Goal: Task Accomplishment & Management: Use online tool/utility

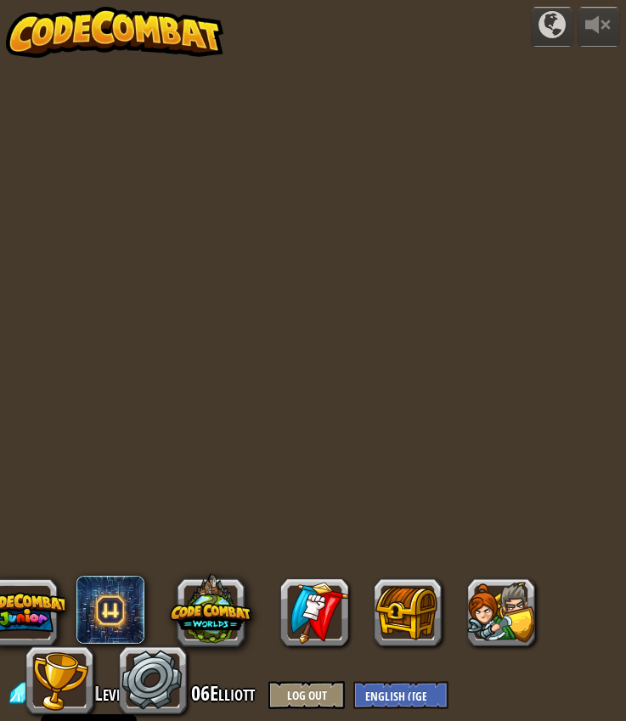
select select "en-[GEOGRAPHIC_DATA]"
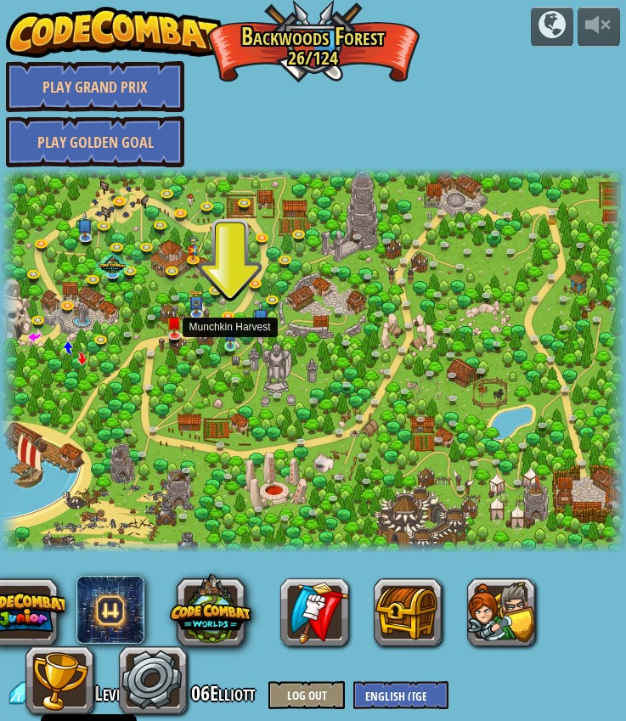
click at [234, 343] on img at bounding box center [230, 333] width 13 height 28
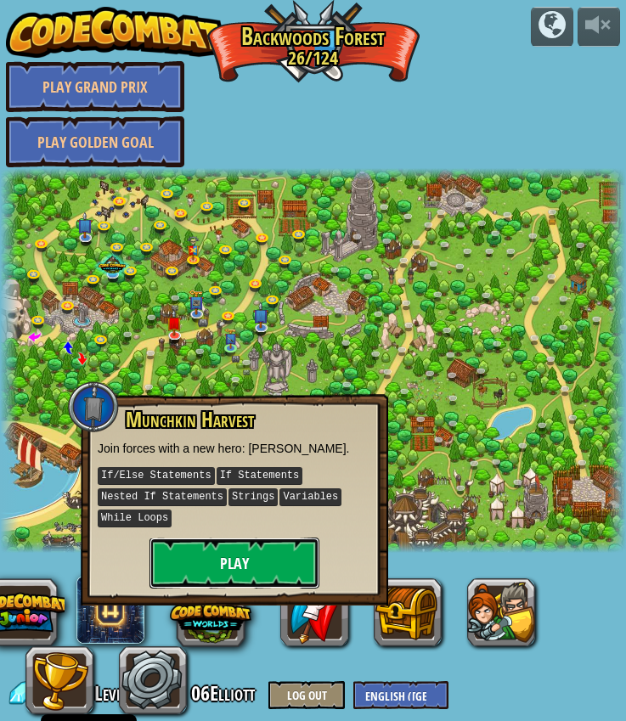
click at [177, 556] on button "Play" at bounding box center [234, 562] width 170 height 51
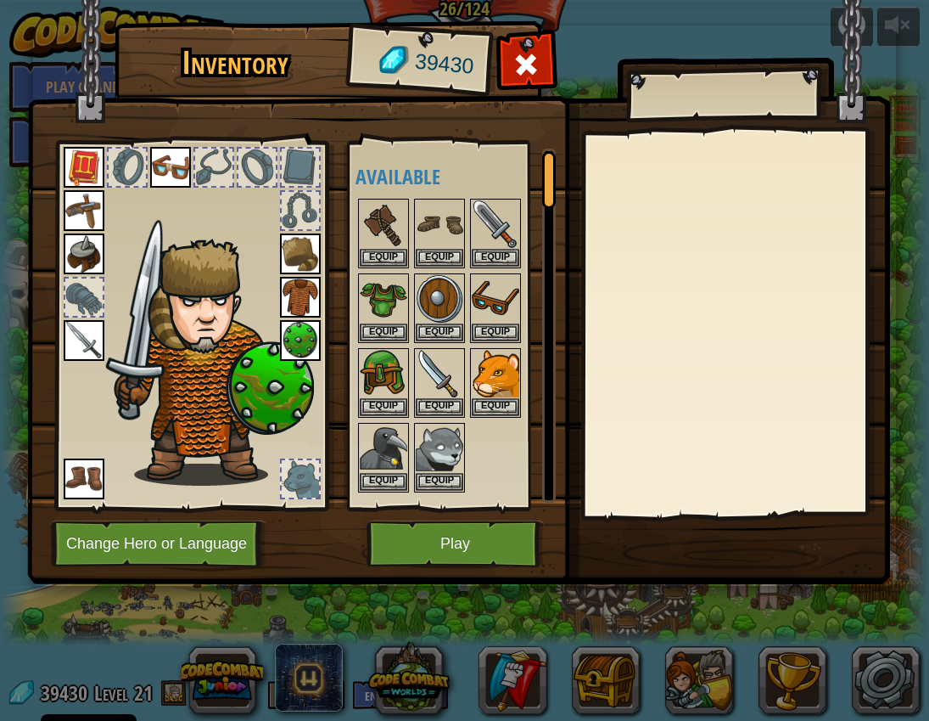
click at [205, 392] on img at bounding box center [210, 362] width 208 height 247
click at [304, 298] on img at bounding box center [300, 297] width 41 height 41
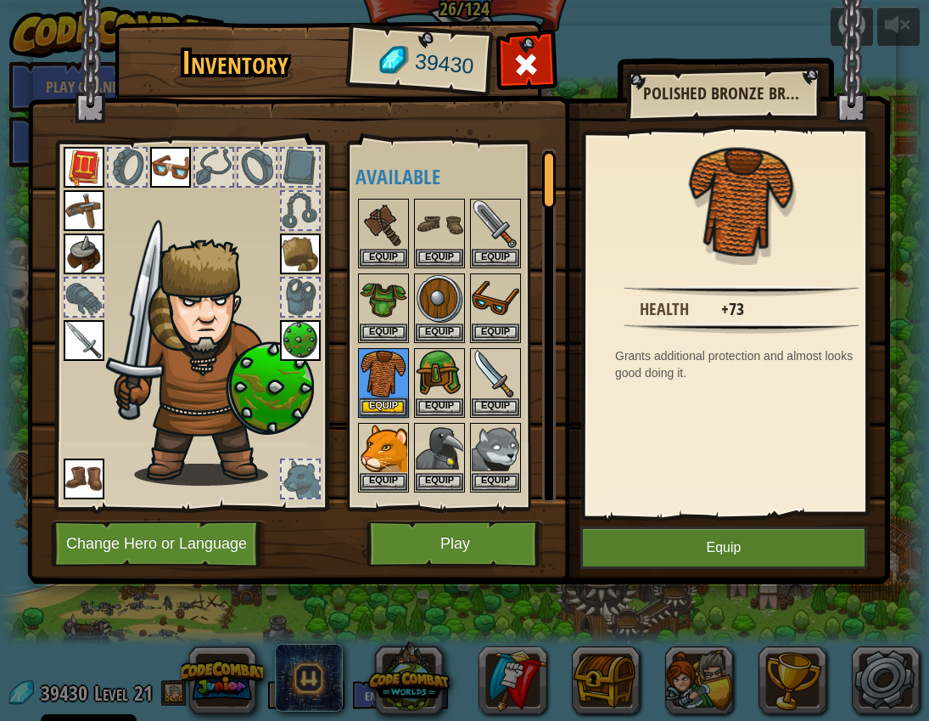
click at [295, 340] on img at bounding box center [300, 340] width 41 height 41
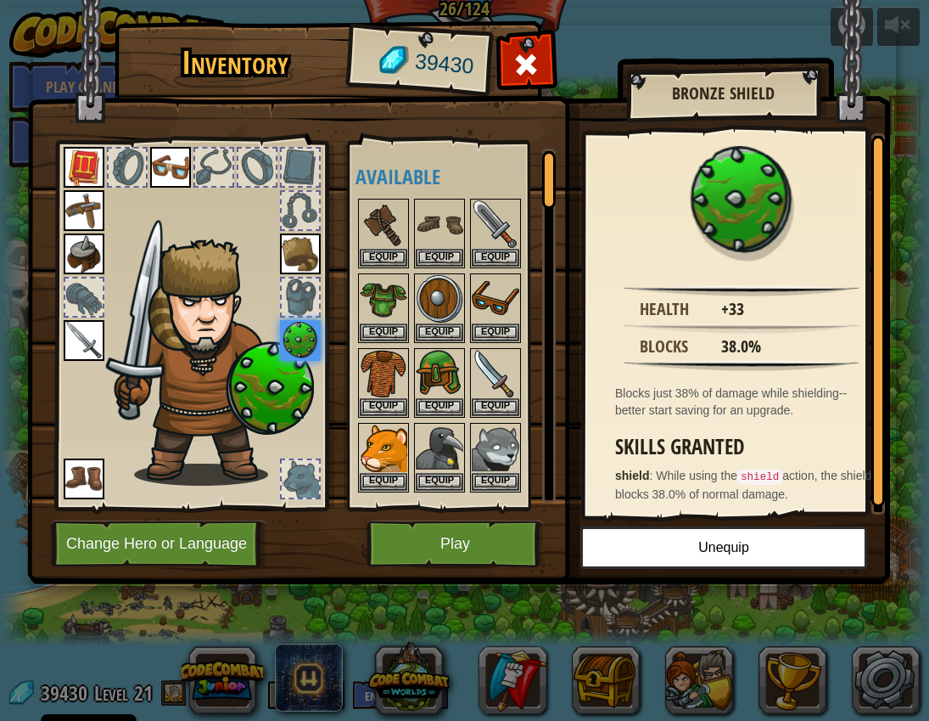
click at [255, 483] on img at bounding box center [210, 362] width 208 height 247
click at [394, 374] on img at bounding box center [384, 374] width 48 height 48
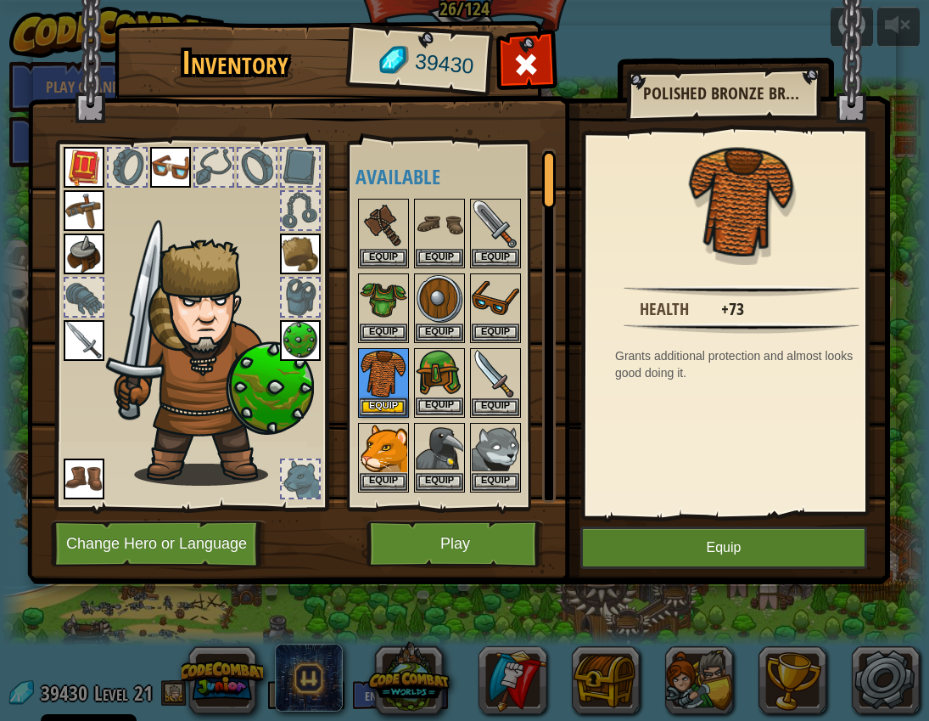
click at [435, 362] on img at bounding box center [440, 374] width 48 height 48
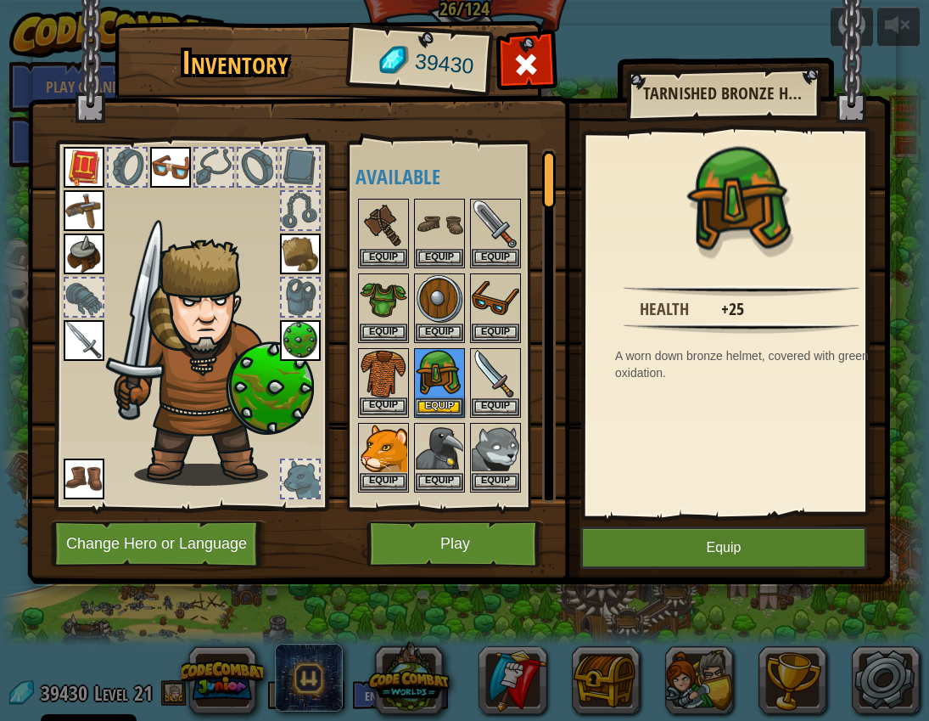
click at [383, 368] on img at bounding box center [384, 374] width 48 height 48
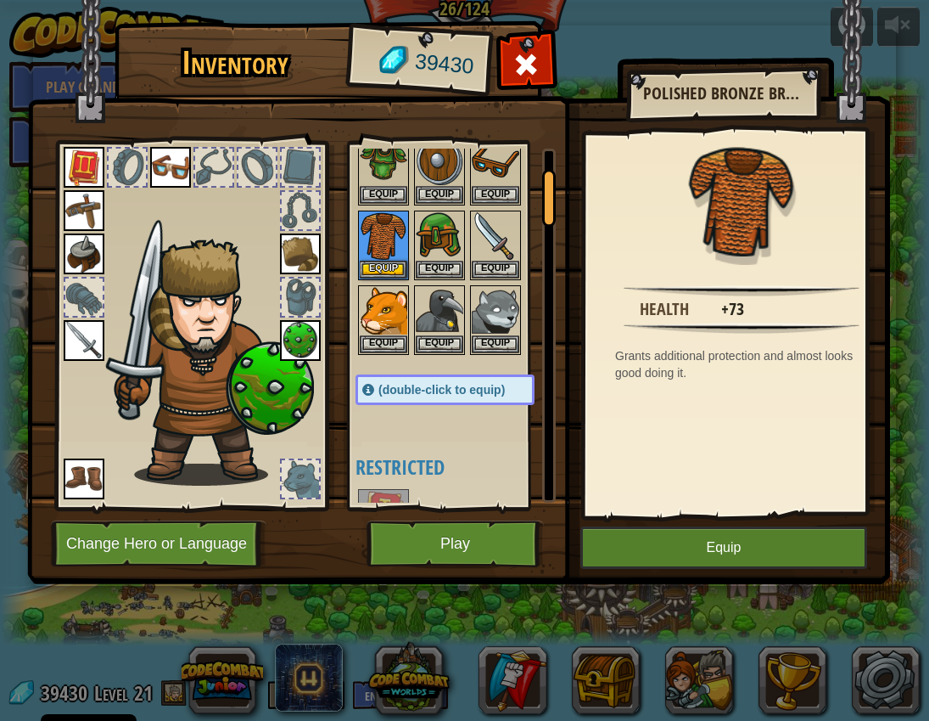
scroll to position [119, 0]
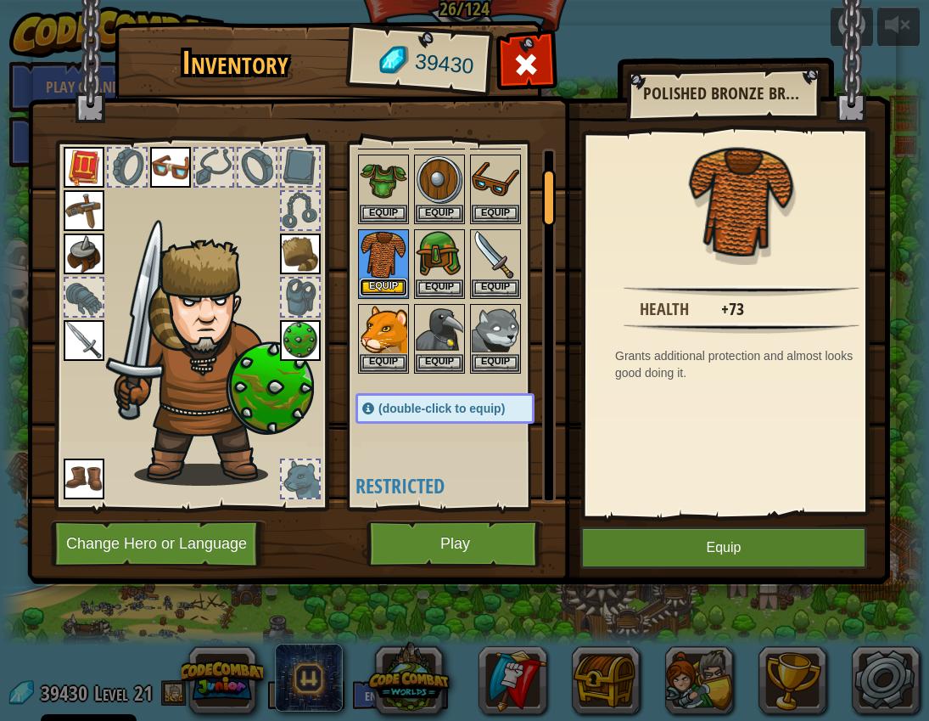
click at [381, 287] on button "Equip" at bounding box center [384, 287] width 48 height 18
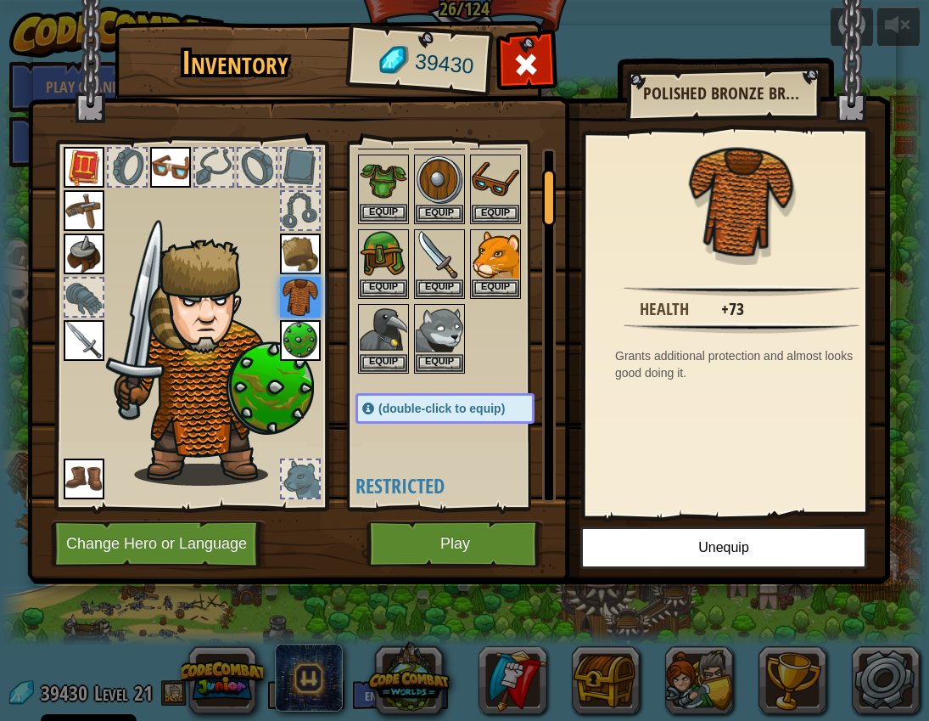
click at [368, 176] on img at bounding box center [384, 180] width 48 height 48
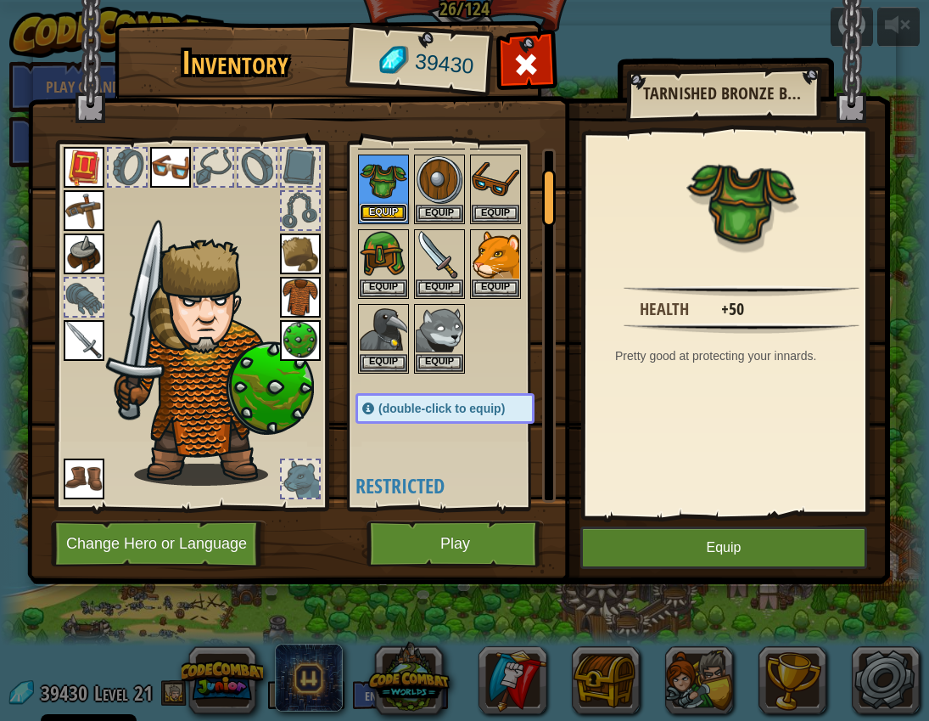
click at [379, 218] on button "Equip" at bounding box center [384, 213] width 48 height 18
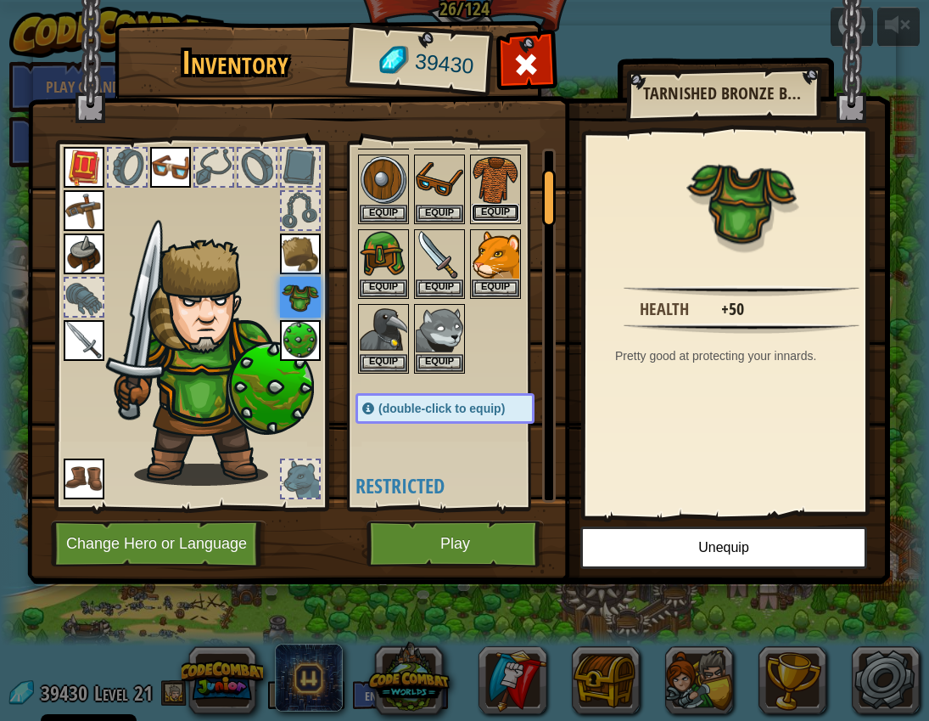
click at [480, 212] on button "Equip" at bounding box center [496, 213] width 48 height 18
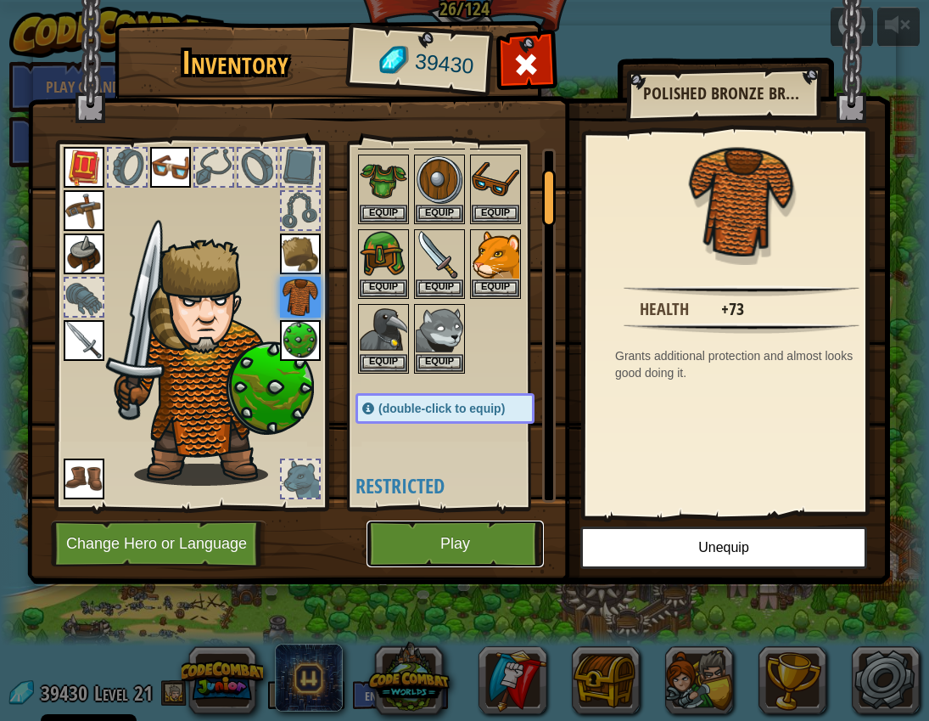
click at [488, 550] on button "Play" at bounding box center [455, 543] width 177 height 47
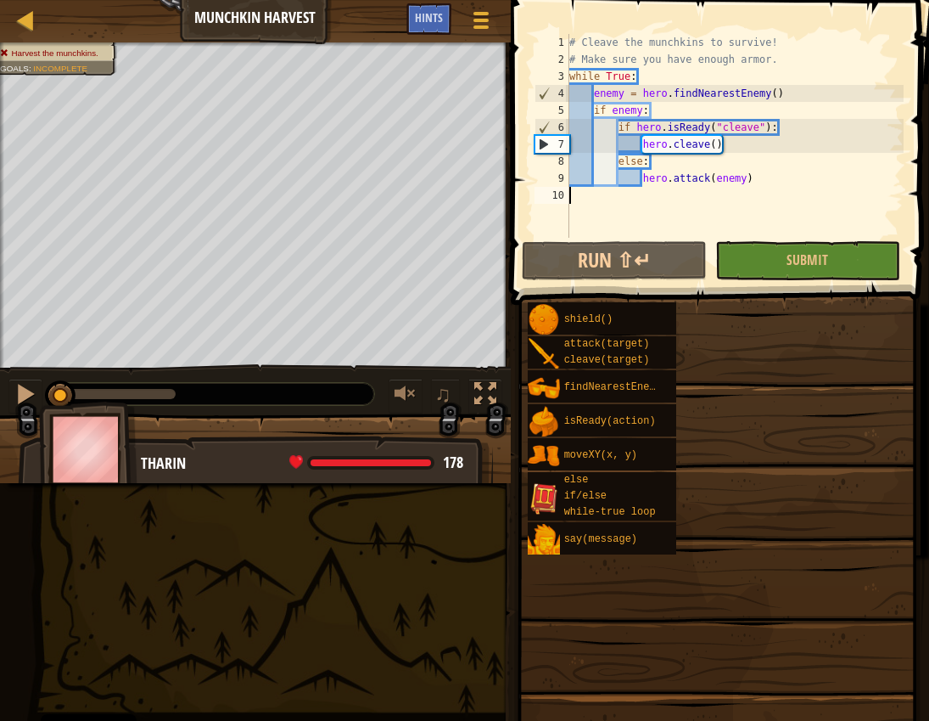
click at [625, 479] on div "Goal Harvest the munchkins. Challenge level! If you can defeat this many ogre m…" at bounding box center [464, 360] width 929 height 721
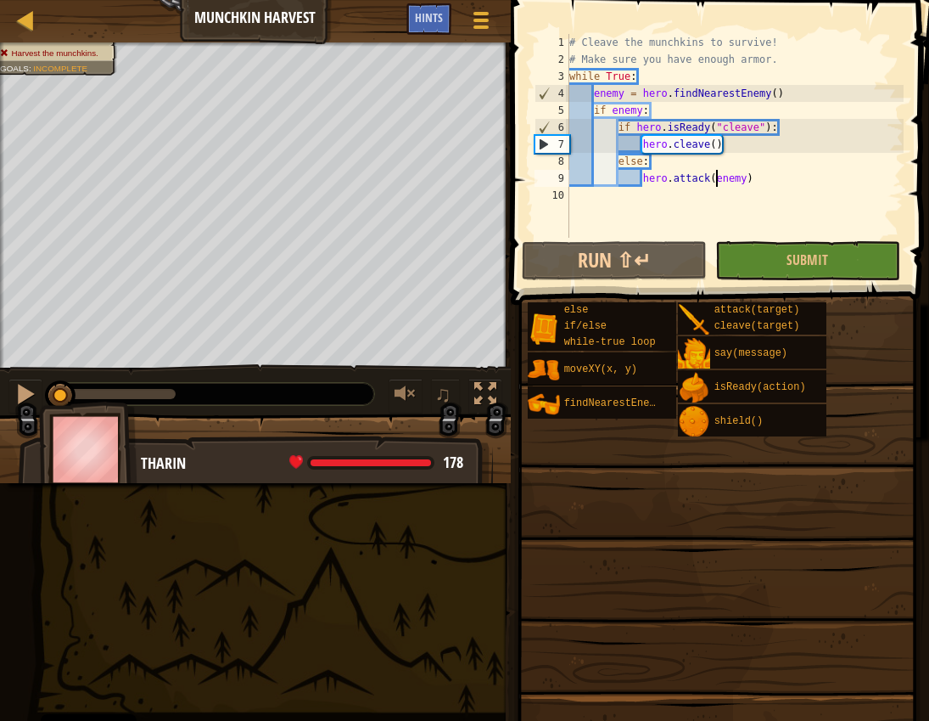
click at [625, 183] on div "# Cleave the munchkins to survive! # Make sure you have enough armor. while Tru…" at bounding box center [735, 153] width 338 height 238
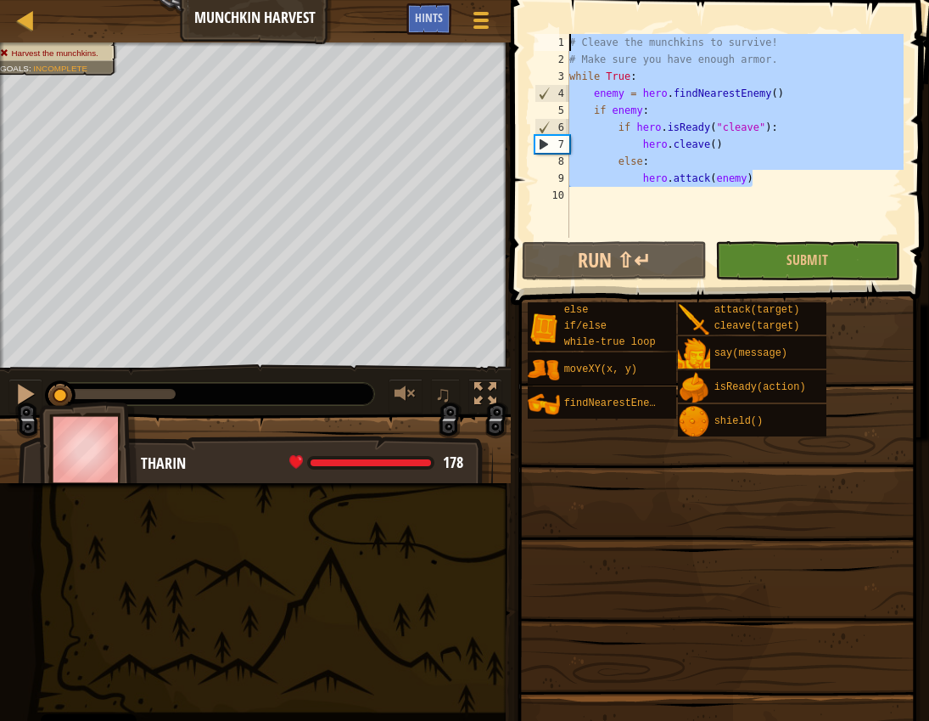
drag, startPoint x: 759, startPoint y: 183, endPoint x: 520, endPoint y: 45, distance: 275.7
click at [520, 45] on div "hero.attack(enemy) 1 2 3 4 5 6 7 8 9 10 # Cleave the munchkins to survive! # Ma…" at bounding box center [718, 185] width 424 height 355
type textarea "# Cleave the munchkins to survive! # Make sure you have enough armor."
click at [625, 250] on button "Submit" at bounding box center [808, 260] width 185 height 39
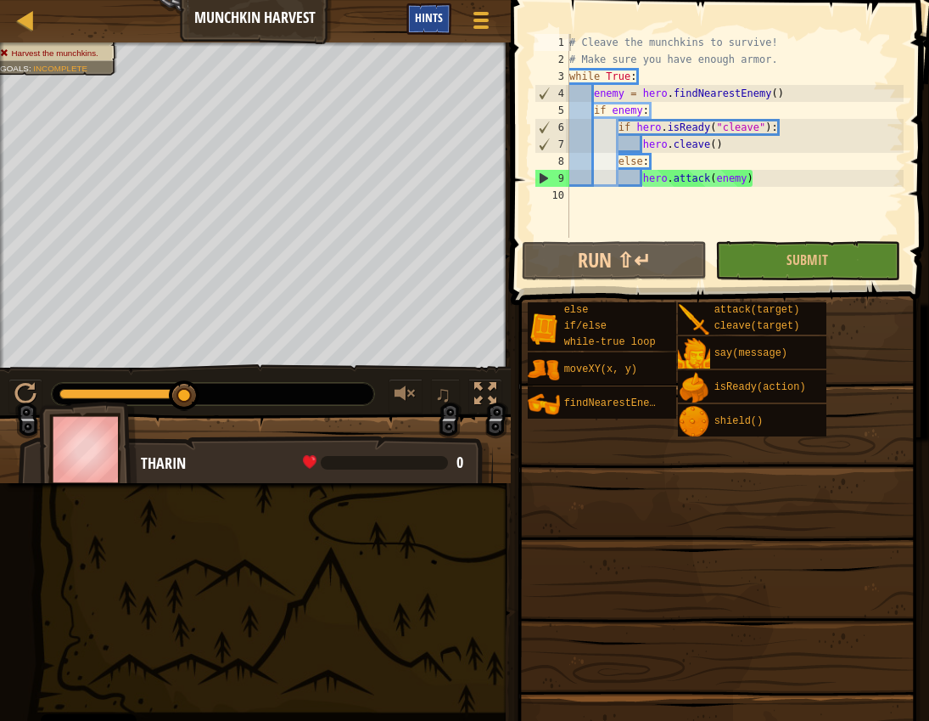
click at [427, 14] on span "Hints" at bounding box center [429, 17] width 28 height 16
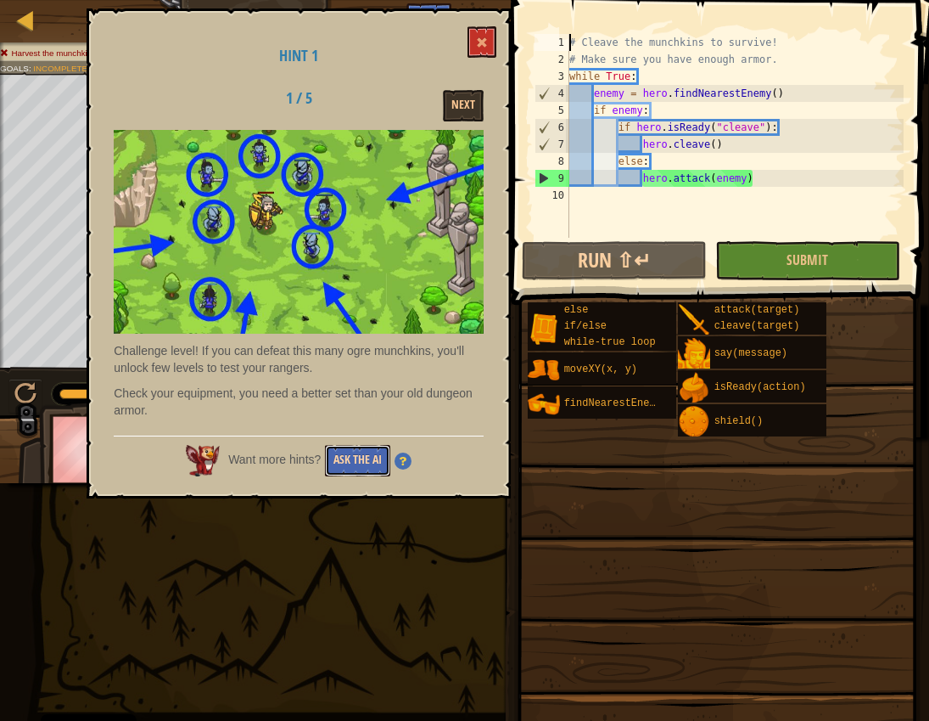
click at [361, 460] on button "Ask the AI" at bounding box center [357, 460] width 65 height 31
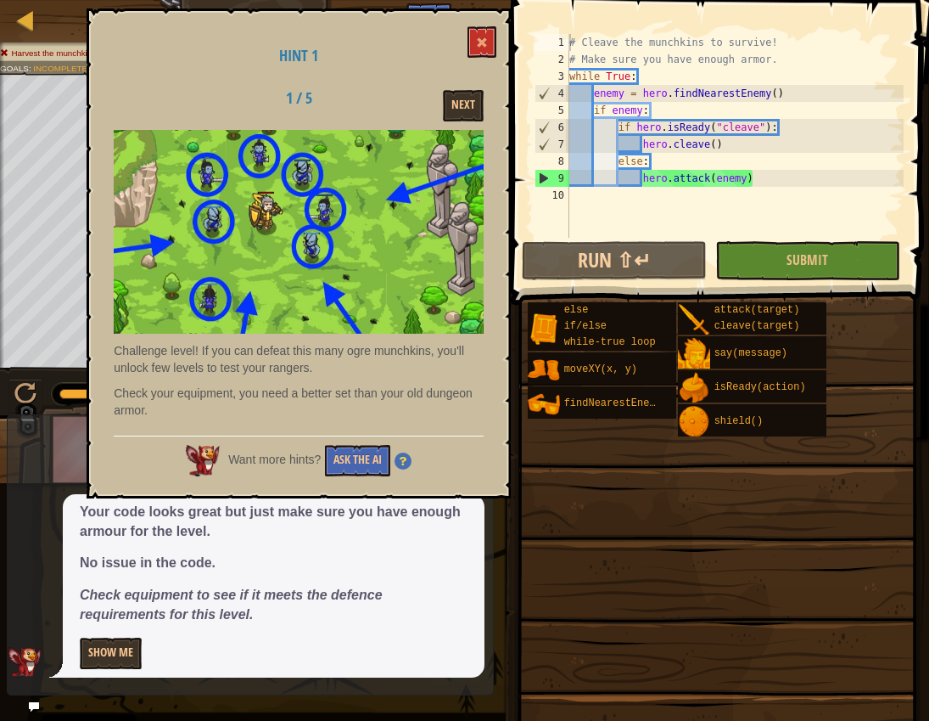
click at [322, 555] on p "No issue in the code." at bounding box center [274, 563] width 388 height 20
click at [483, 56] on button at bounding box center [482, 41] width 29 height 31
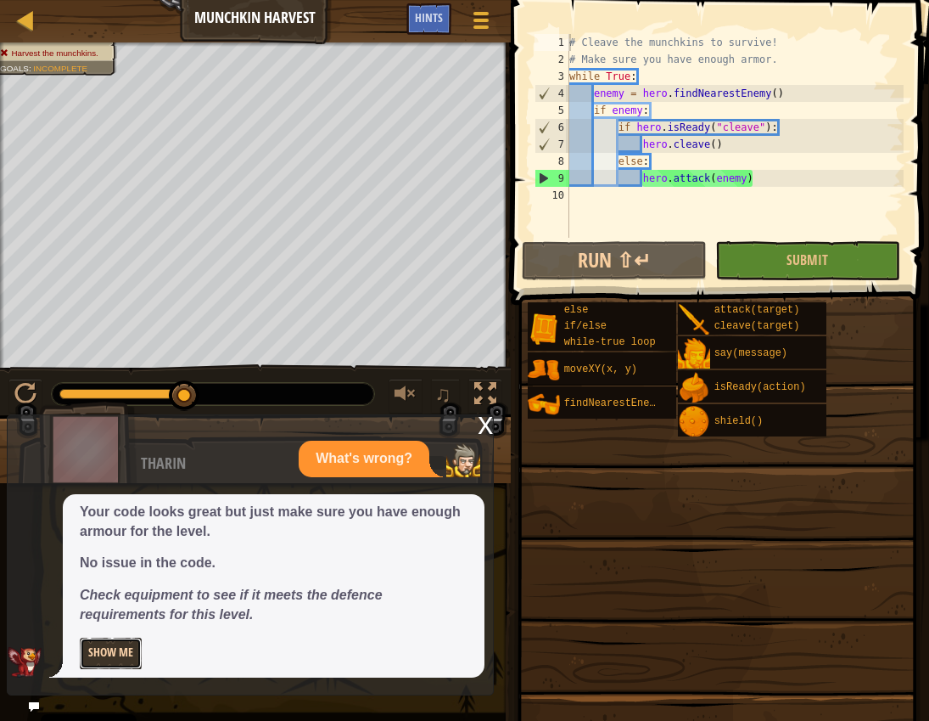
click at [133, 662] on button "Show Me" at bounding box center [111, 652] width 62 height 31
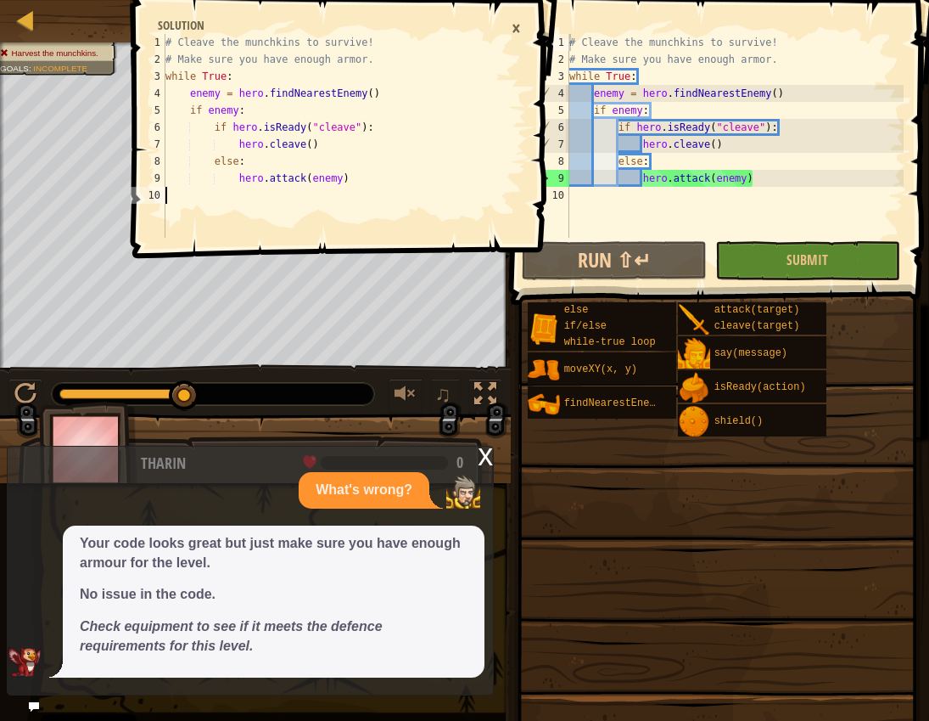
click at [270, 216] on div "# Cleave the munchkins to survive! # Make sure you have enough armor. while Tru…" at bounding box center [331, 153] width 338 height 238
click at [625, 267] on button "Submit" at bounding box center [808, 260] width 185 height 39
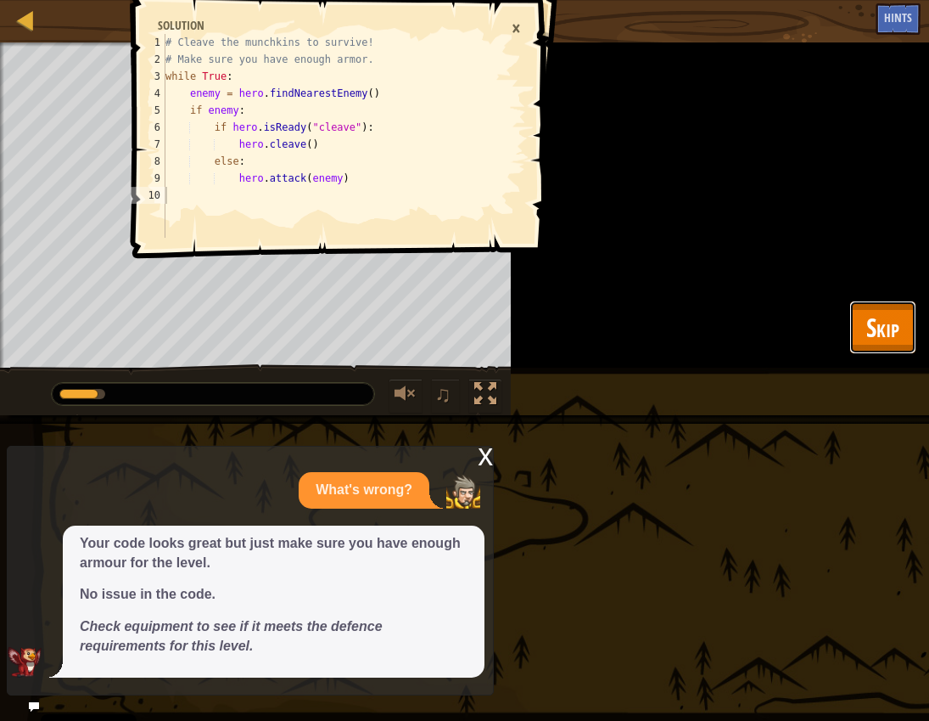
click at [625, 312] on span "Skip" at bounding box center [883, 327] width 33 height 35
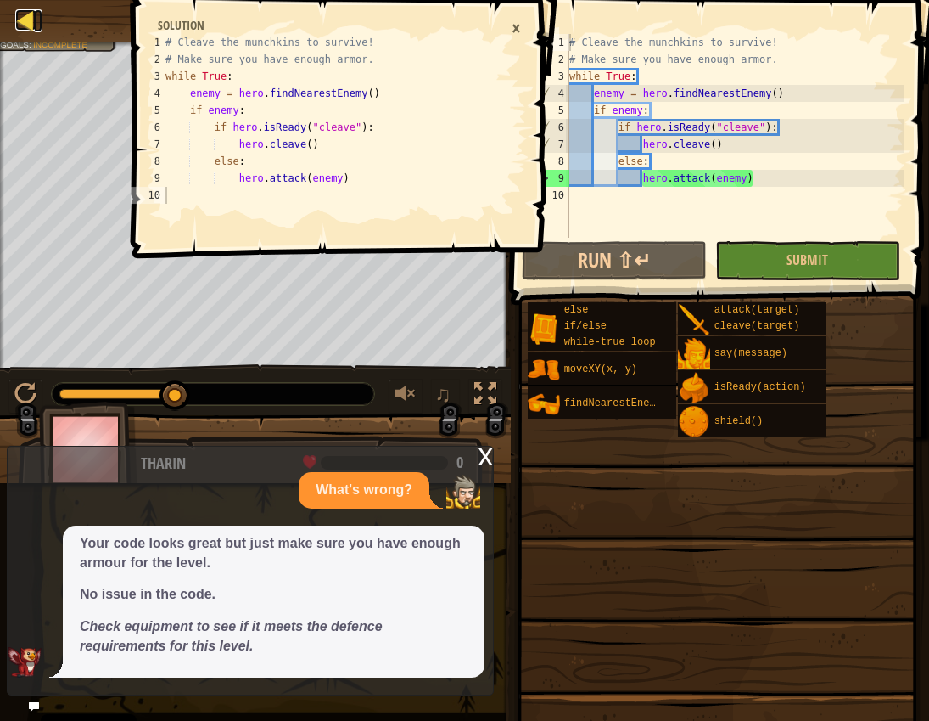
click at [24, 16] on div at bounding box center [25, 19] width 21 height 21
select select "en-[GEOGRAPHIC_DATA]"
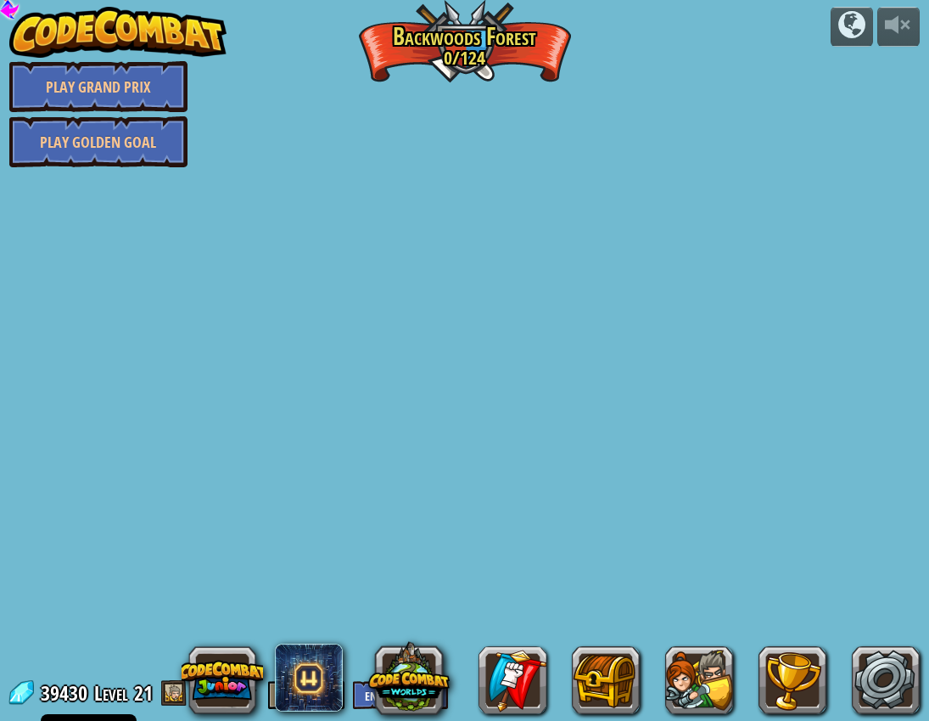
select select "en-[GEOGRAPHIC_DATA]"
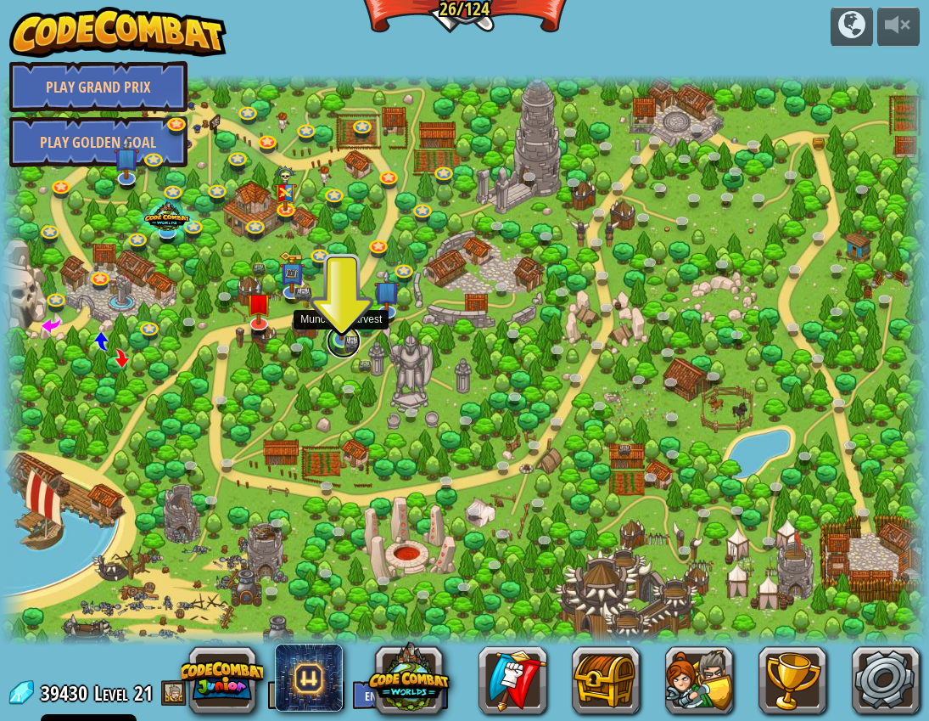
click at [344, 343] on link at bounding box center [344, 341] width 34 height 34
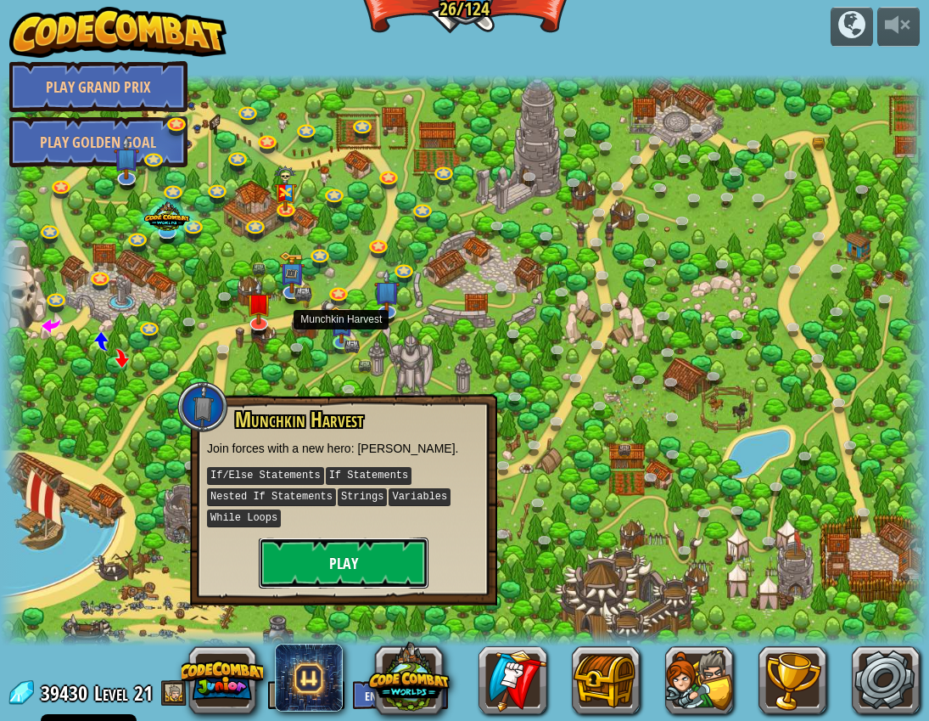
click at [306, 563] on button "Play" at bounding box center [344, 562] width 170 height 51
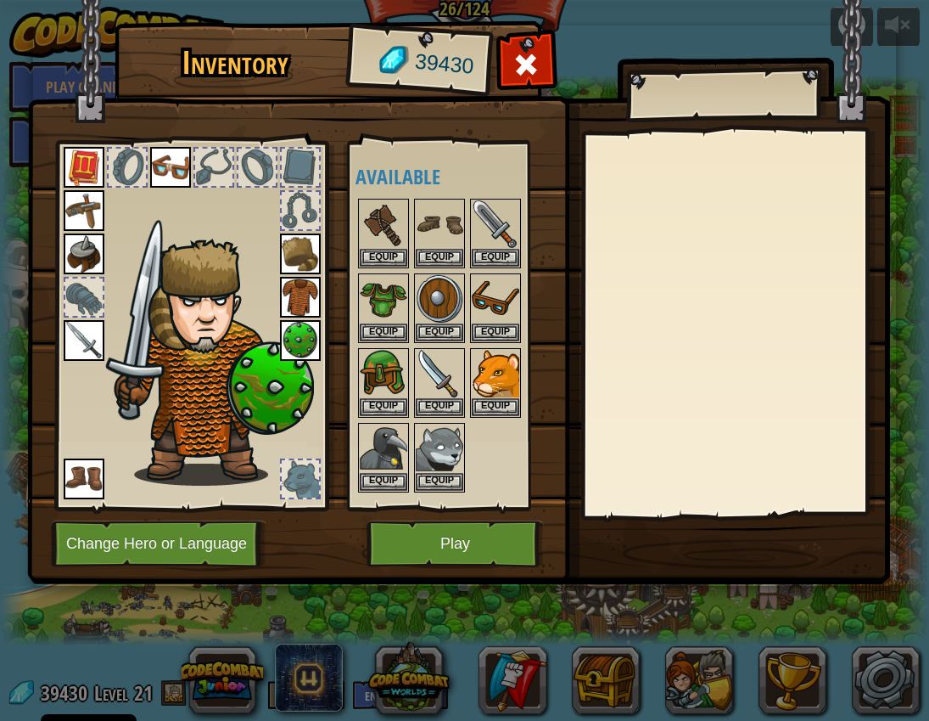
click at [95, 259] on img at bounding box center [84, 253] width 41 height 41
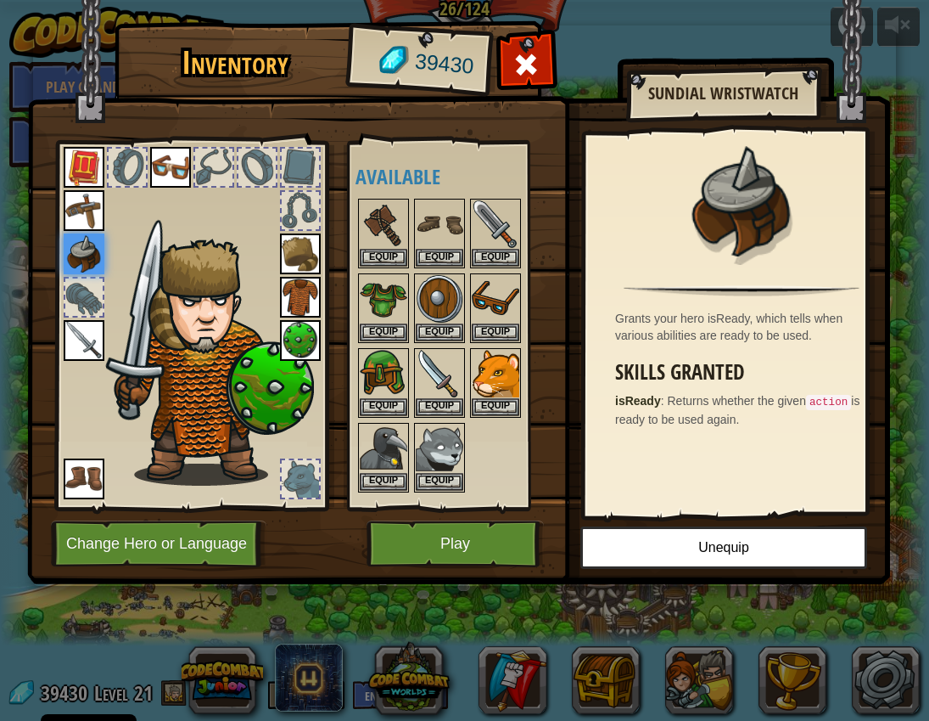
click at [88, 293] on div at bounding box center [83, 296] width 37 height 37
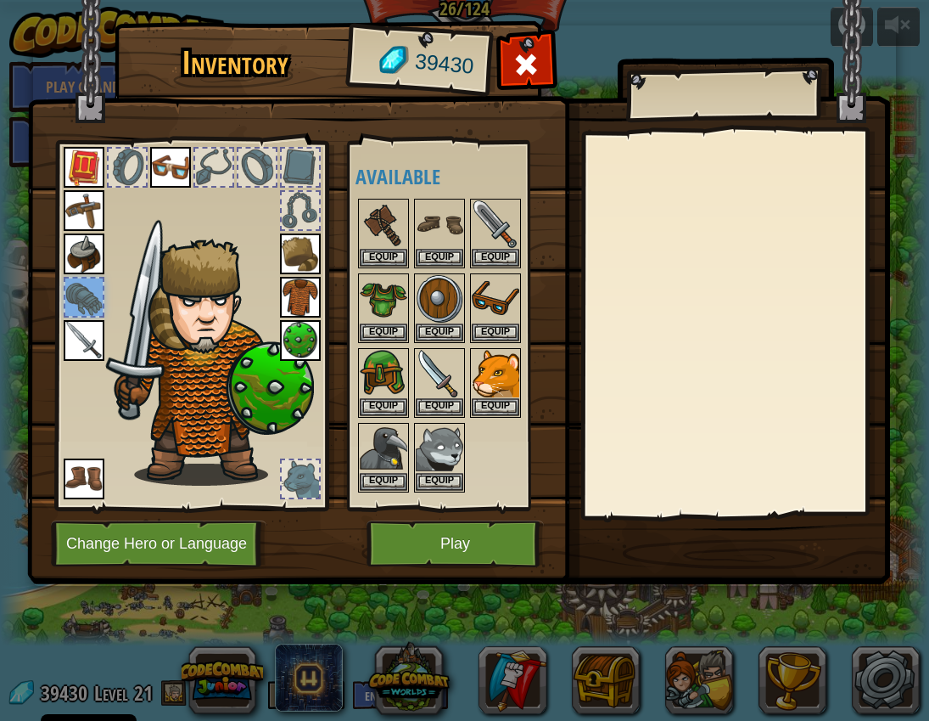
click at [90, 334] on img at bounding box center [84, 340] width 41 height 41
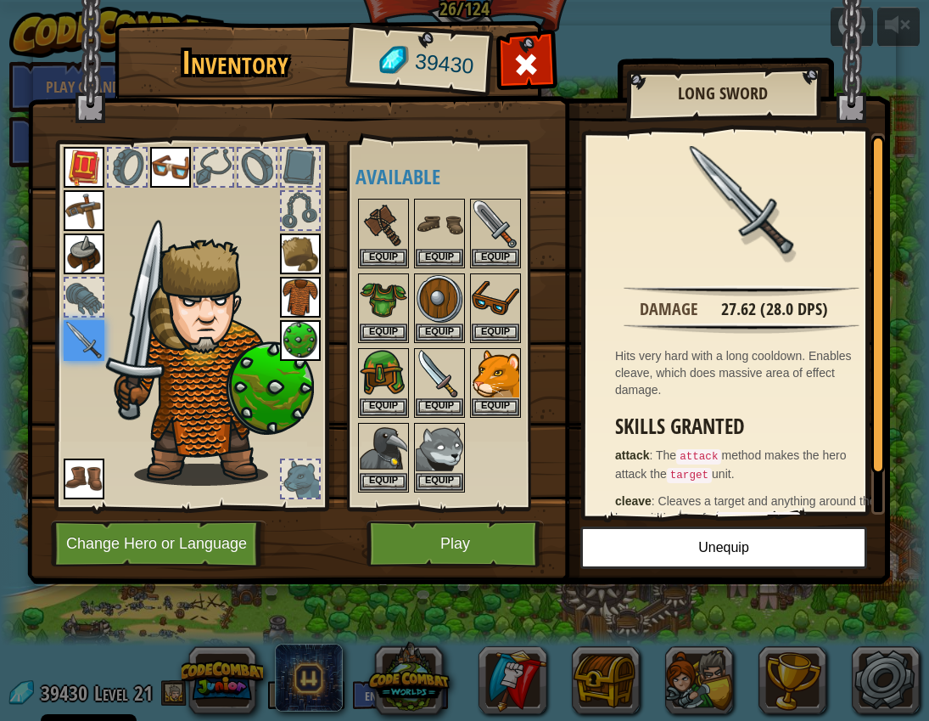
click at [278, 378] on img at bounding box center [210, 362] width 208 height 247
click at [291, 336] on img at bounding box center [300, 340] width 41 height 41
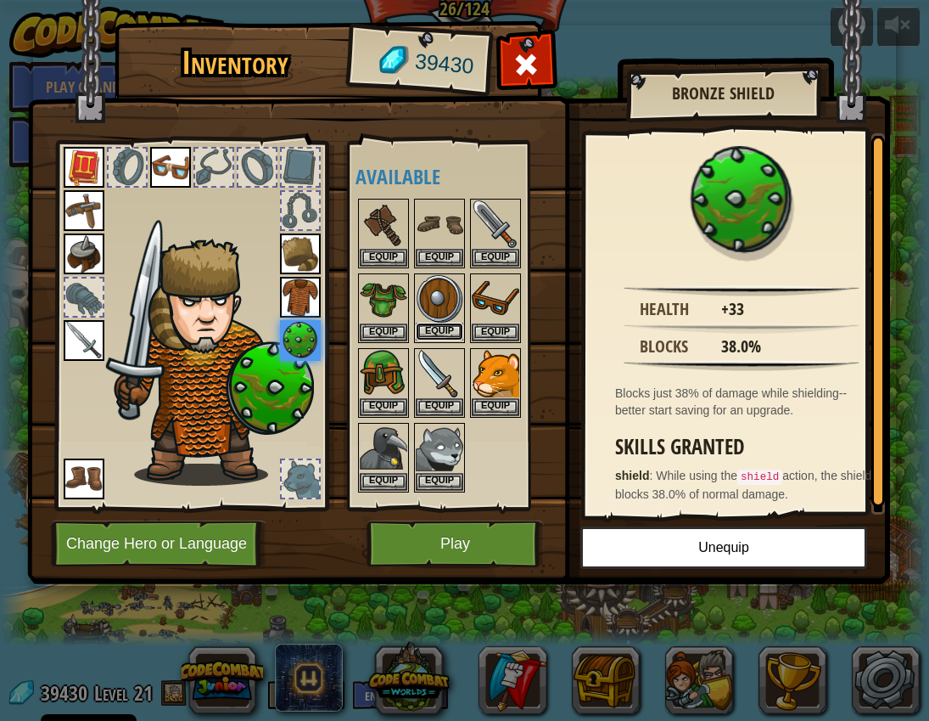
click at [436, 332] on button "Equip" at bounding box center [440, 332] width 48 height 18
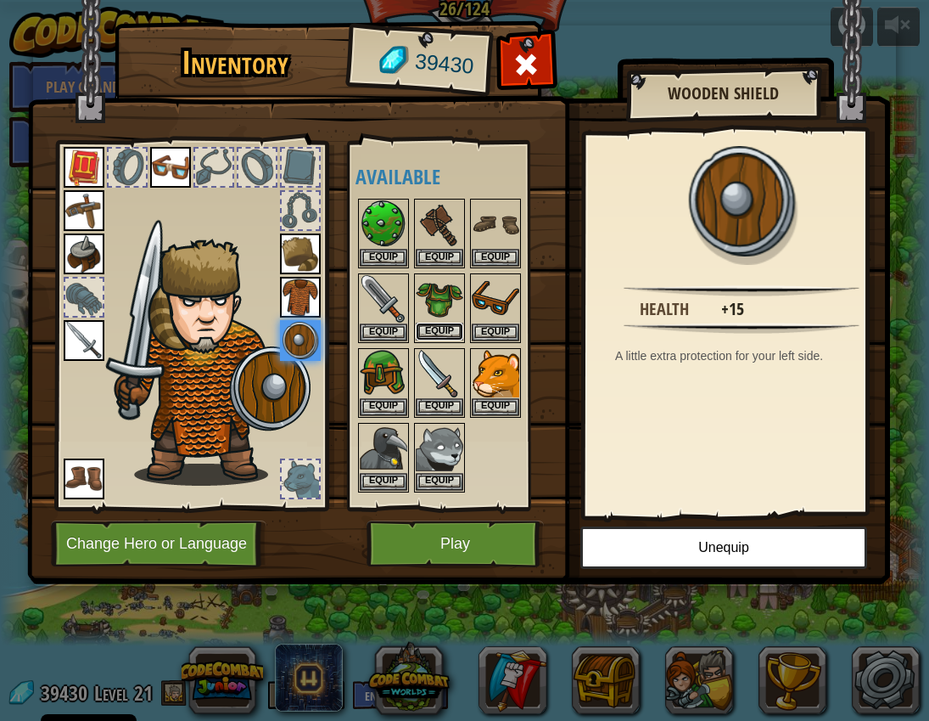
click at [430, 330] on button "Equip" at bounding box center [440, 332] width 48 height 18
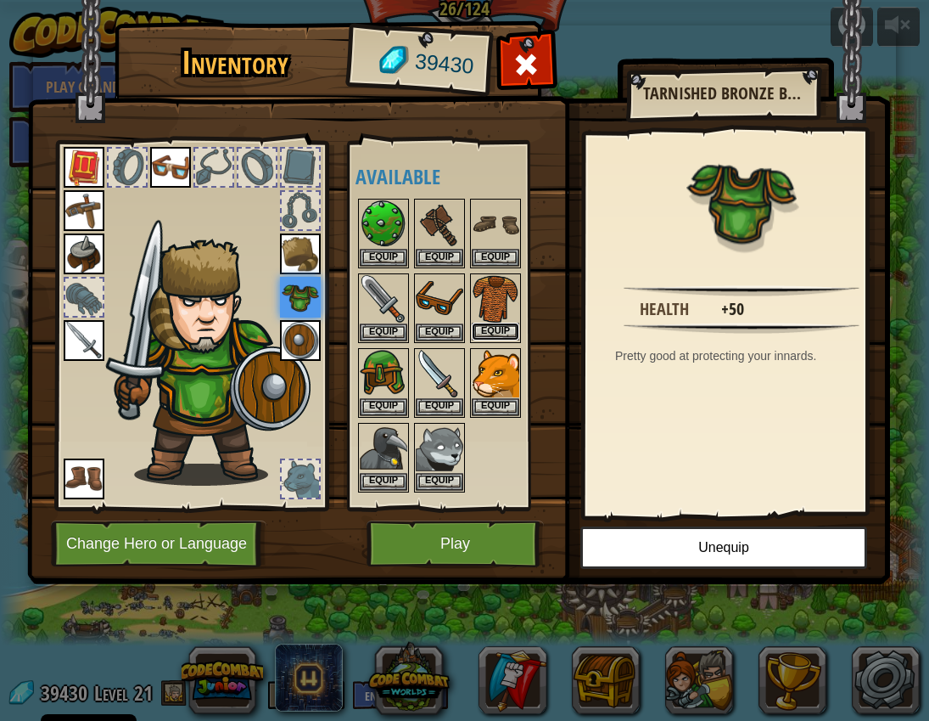
click at [485, 330] on button "Equip" at bounding box center [496, 332] width 48 height 18
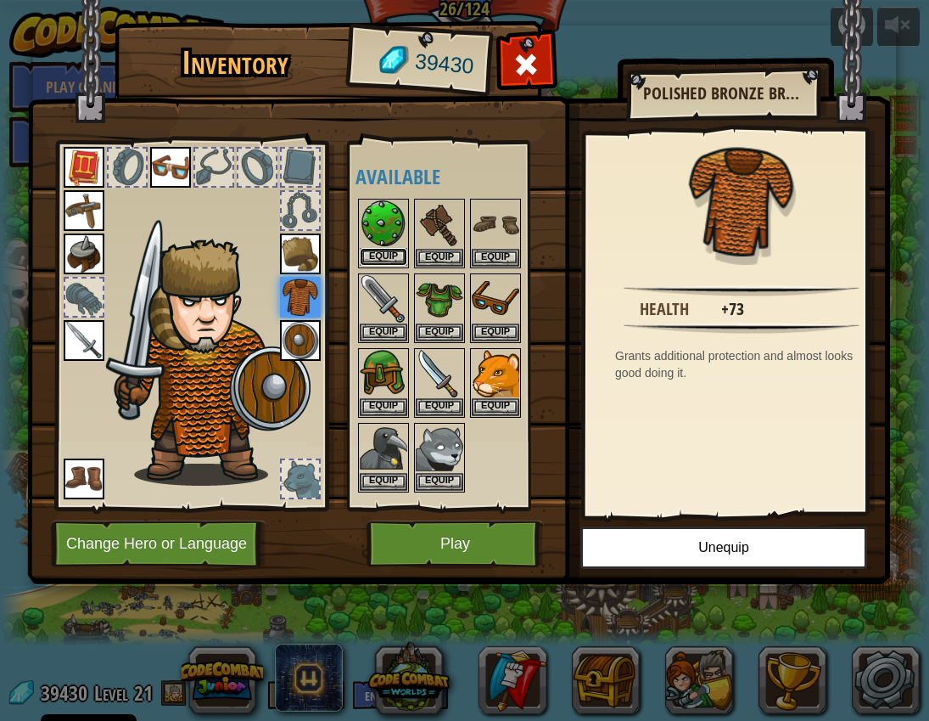
click at [382, 256] on button "Equip" at bounding box center [384, 257] width 48 height 18
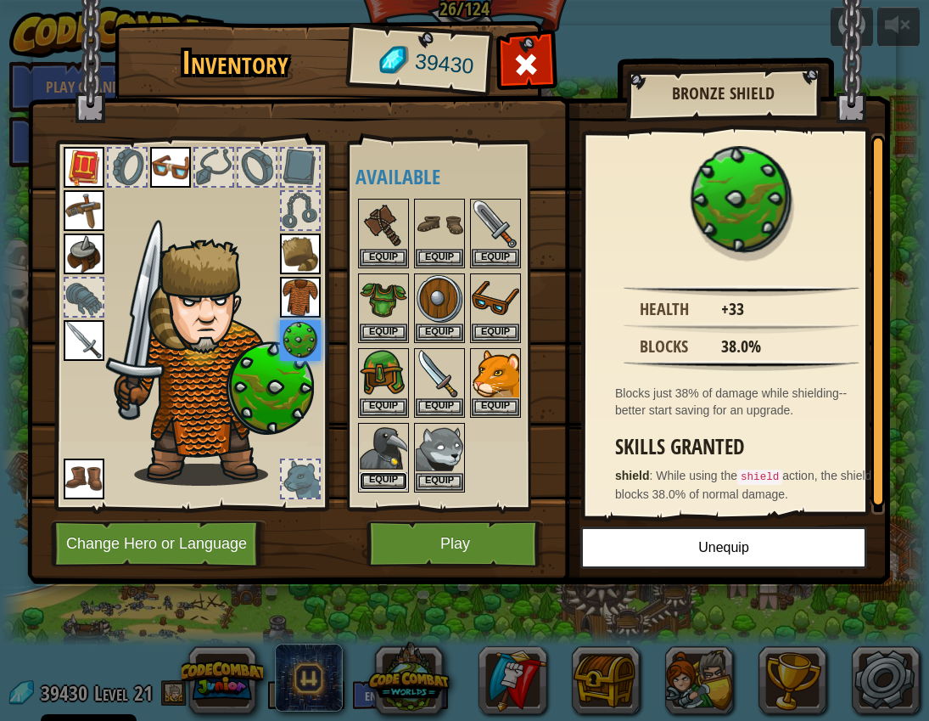
click at [385, 483] on button "Equip" at bounding box center [384, 481] width 48 height 18
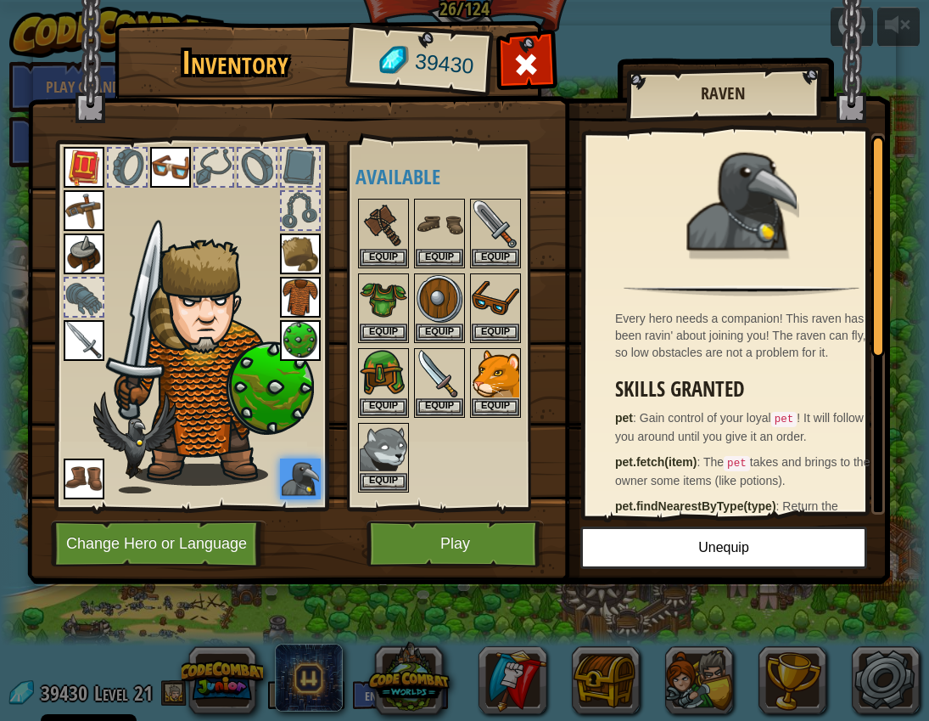
click at [301, 479] on img at bounding box center [300, 478] width 41 height 41
click at [373, 479] on button "Equip" at bounding box center [384, 481] width 48 height 18
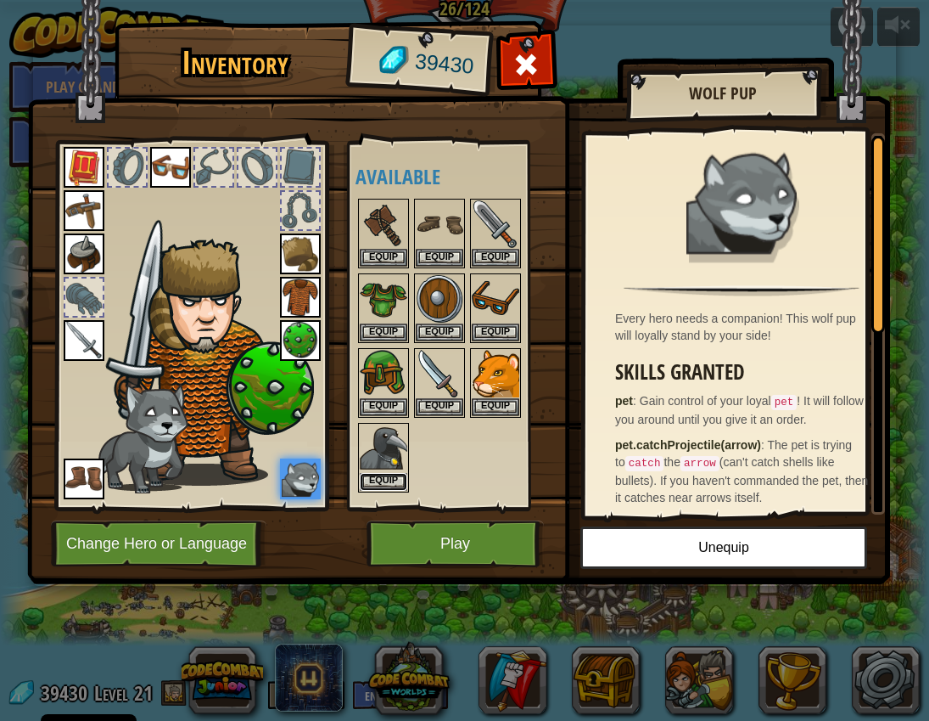
click at [373, 479] on button "Equip" at bounding box center [384, 482] width 48 height 18
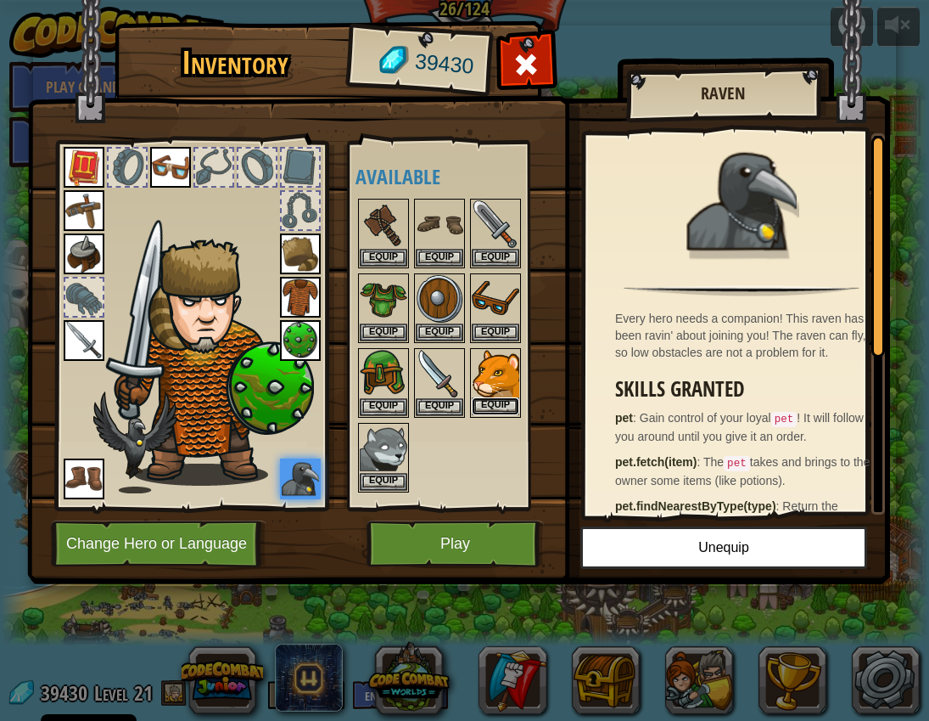
click at [510, 403] on button "Equip" at bounding box center [496, 406] width 48 height 18
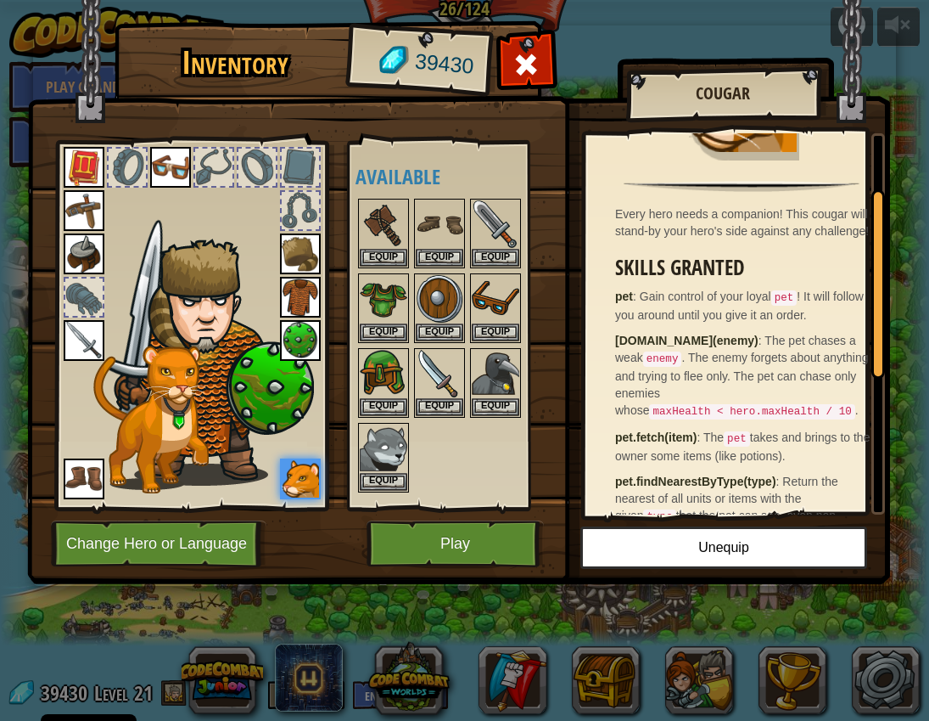
scroll to position [108, 0]
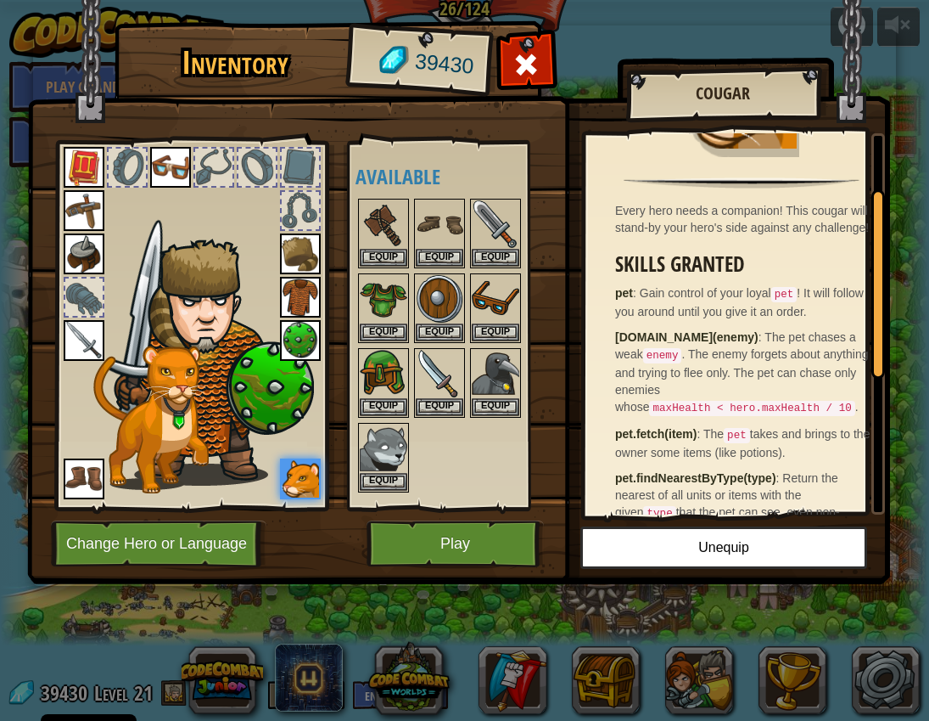
click at [310, 484] on img at bounding box center [300, 478] width 41 height 41
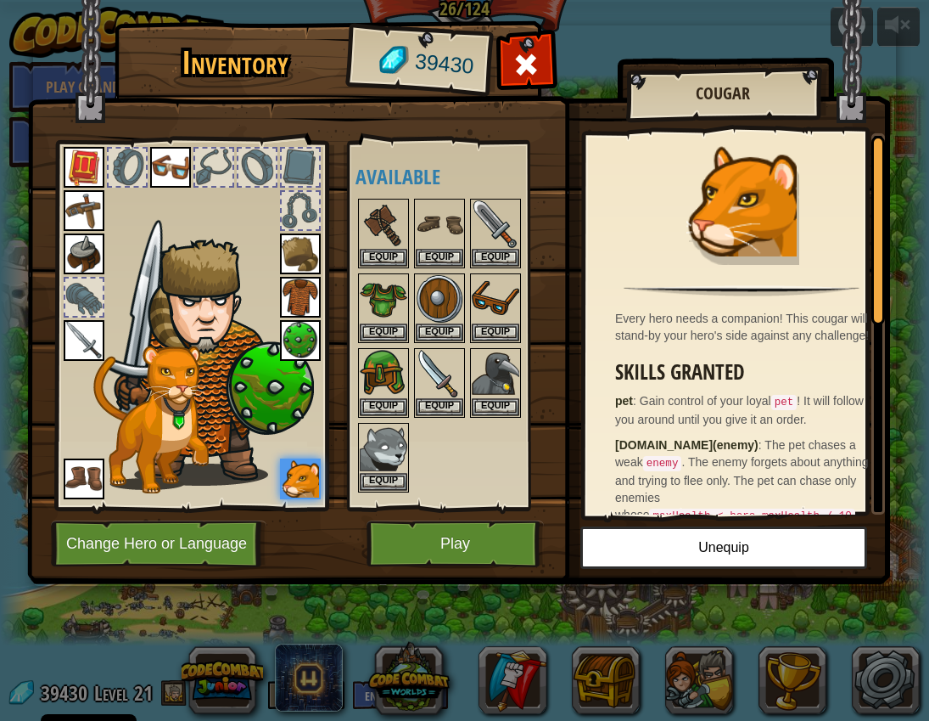
click at [81, 299] on div at bounding box center [83, 296] width 37 height 37
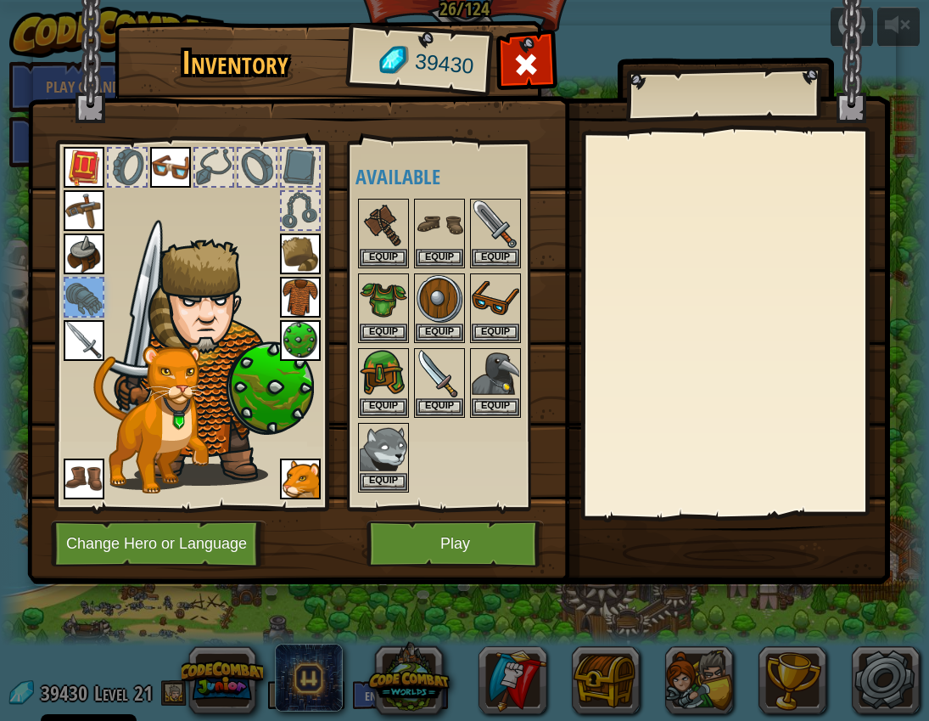
click at [74, 295] on div at bounding box center [83, 296] width 37 height 37
click at [96, 306] on div at bounding box center [83, 296] width 37 height 37
click at [78, 296] on div at bounding box center [83, 296] width 37 height 37
click at [199, 178] on div at bounding box center [213, 167] width 37 height 37
click at [229, 171] on div at bounding box center [213, 167] width 37 height 37
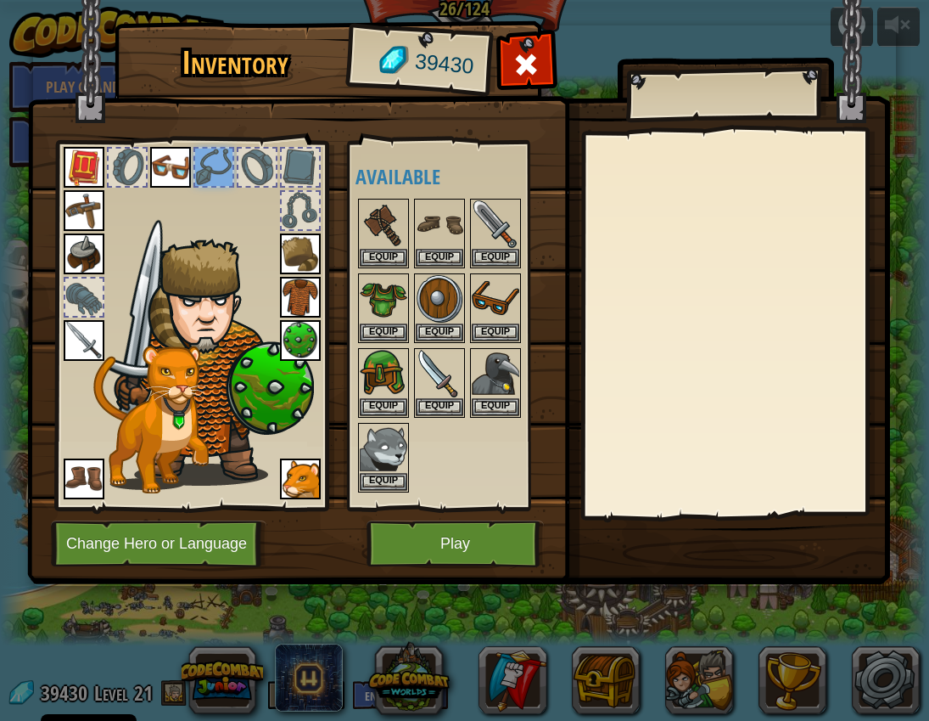
click at [254, 171] on div at bounding box center [257, 167] width 37 height 37
click at [289, 171] on div at bounding box center [300, 167] width 37 height 37
click at [297, 230] on div at bounding box center [300, 210] width 41 height 41
click at [378, 240] on img at bounding box center [384, 224] width 48 height 48
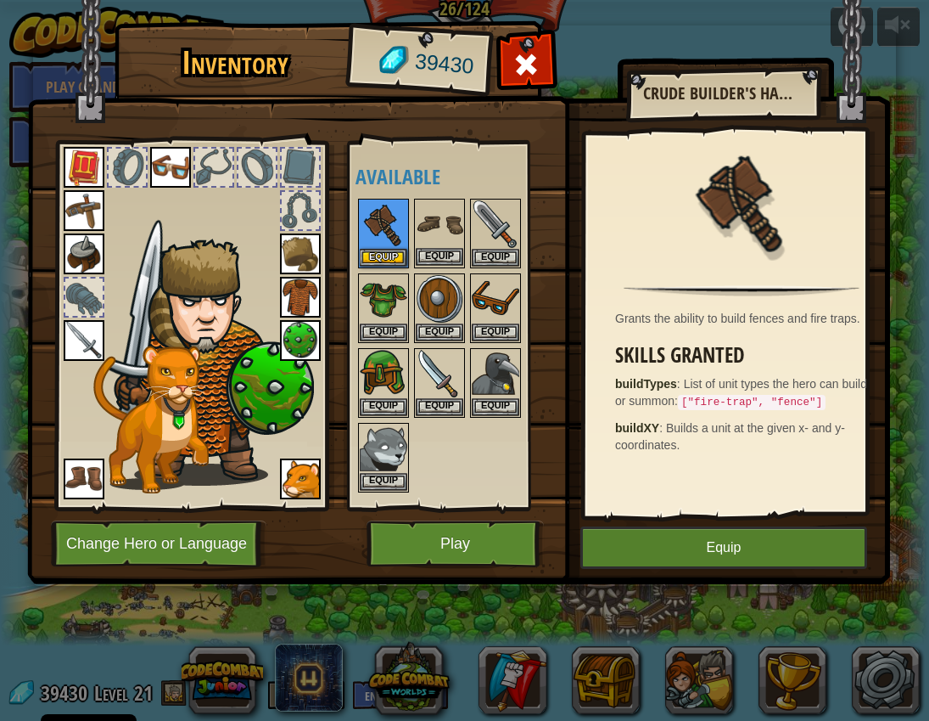
click at [437, 233] on img at bounding box center [440, 224] width 48 height 48
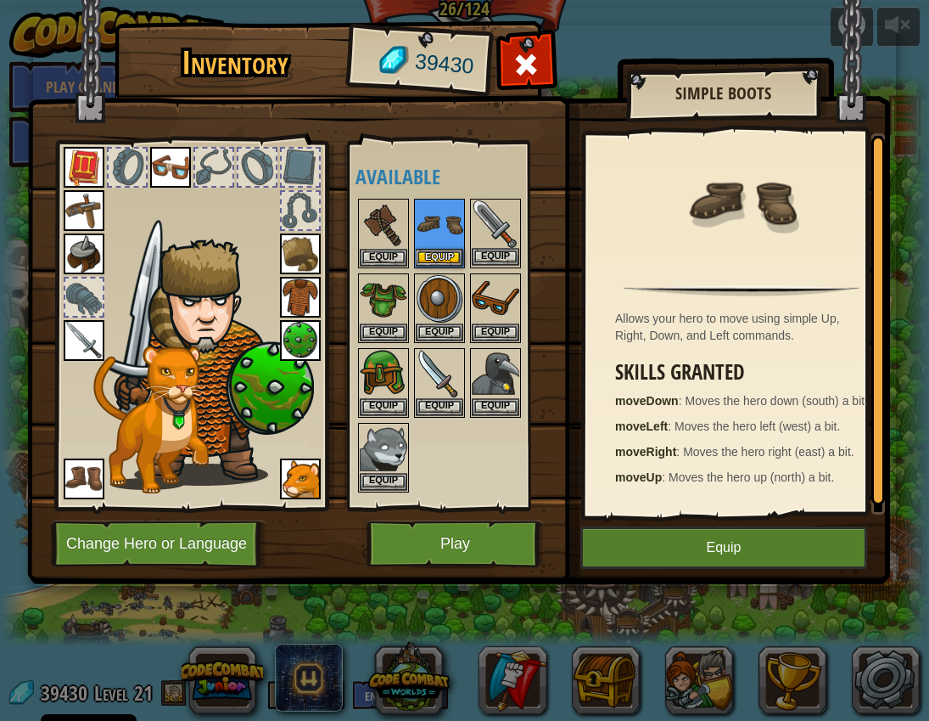
click at [514, 233] on img at bounding box center [496, 224] width 48 height 48
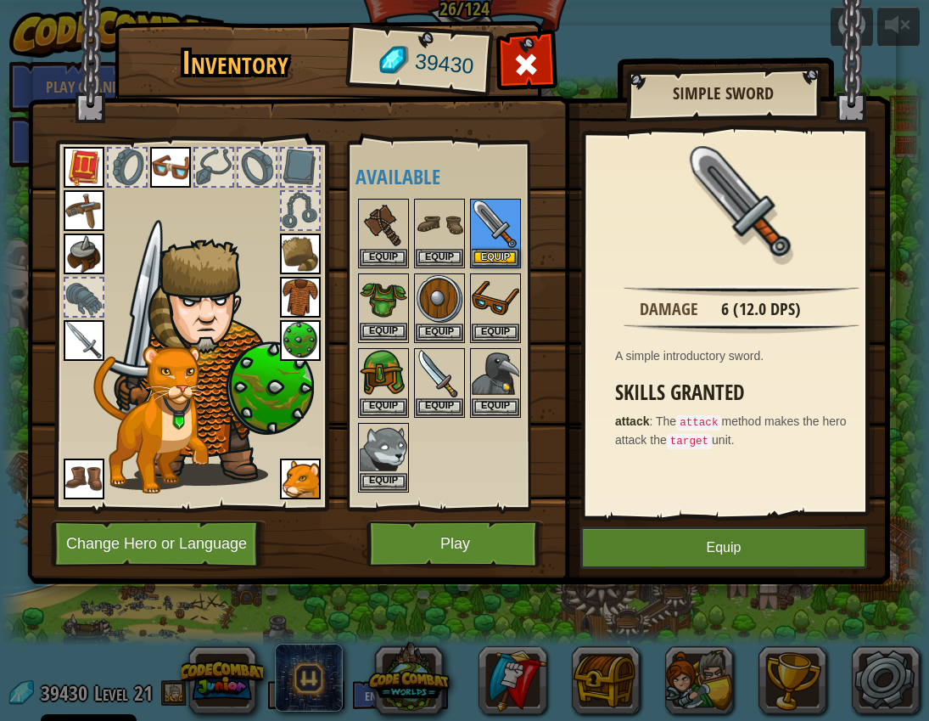
click at [398, 290] on img at bounding box center [384, 299] width 48 height 48
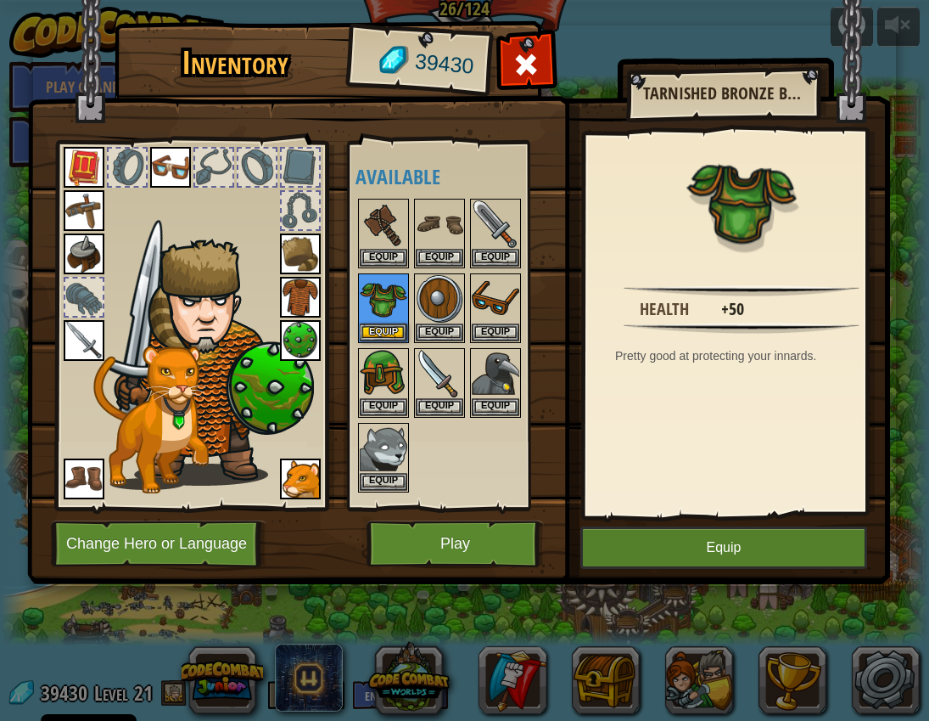
click at [237, 357] on img at bounding box center [210, 362] width 208 height 247
click at [431, 310] on img at bounding box center [440, 299] width 48 height 48
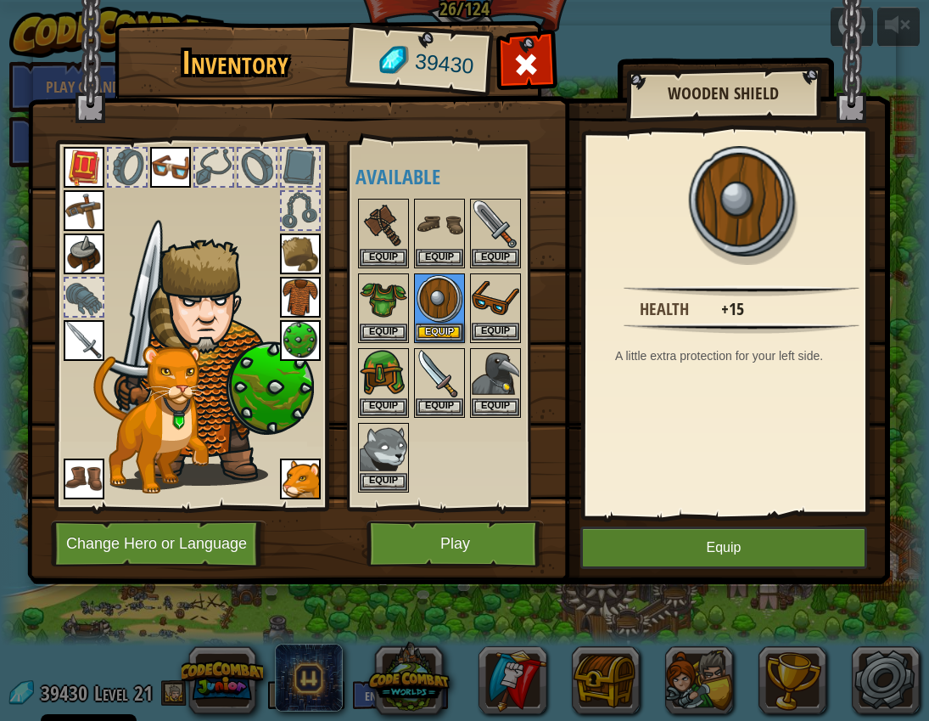
click at [506, 300] on img at bounding box center [496, 299] width 48 height 48
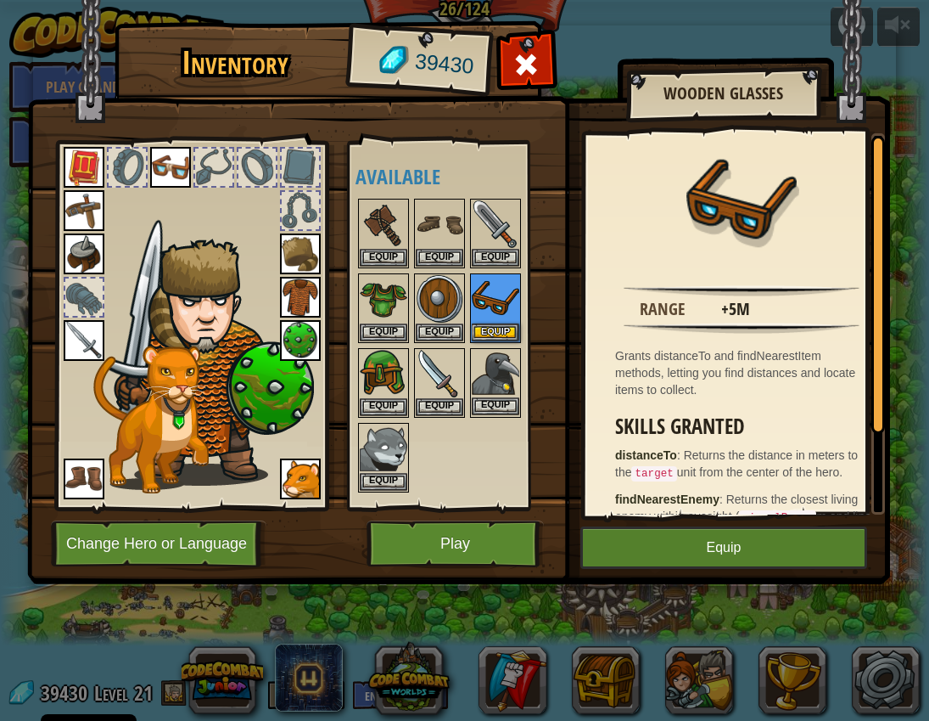
click at [508, 363] on img at bounding box center [496, 374] width 48 height 48
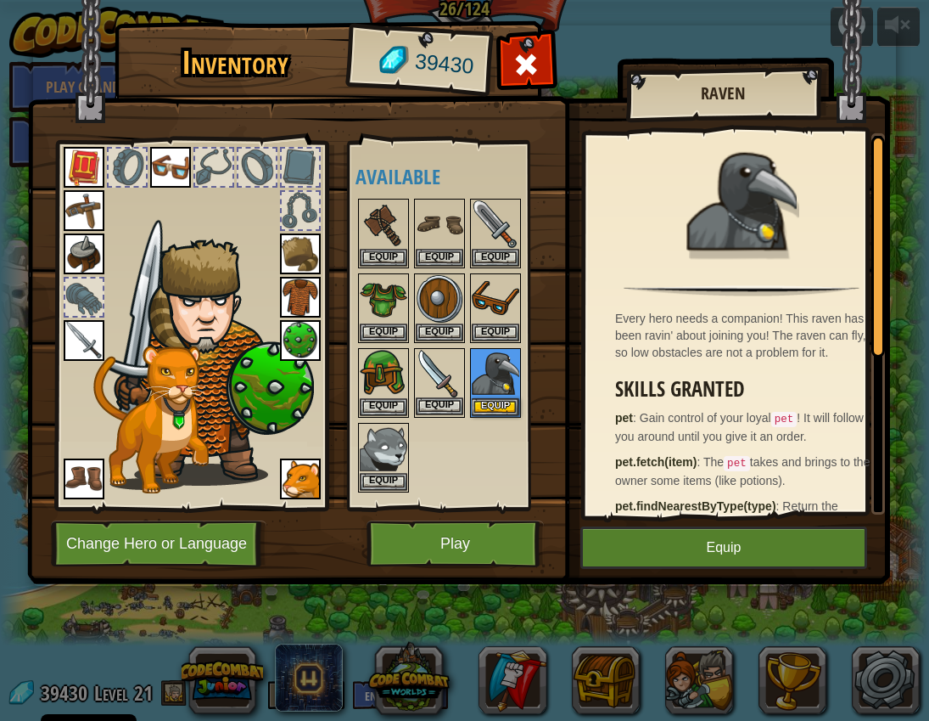
click at [453, 376] on img at bounding box center [440, 374] width 48 height 48
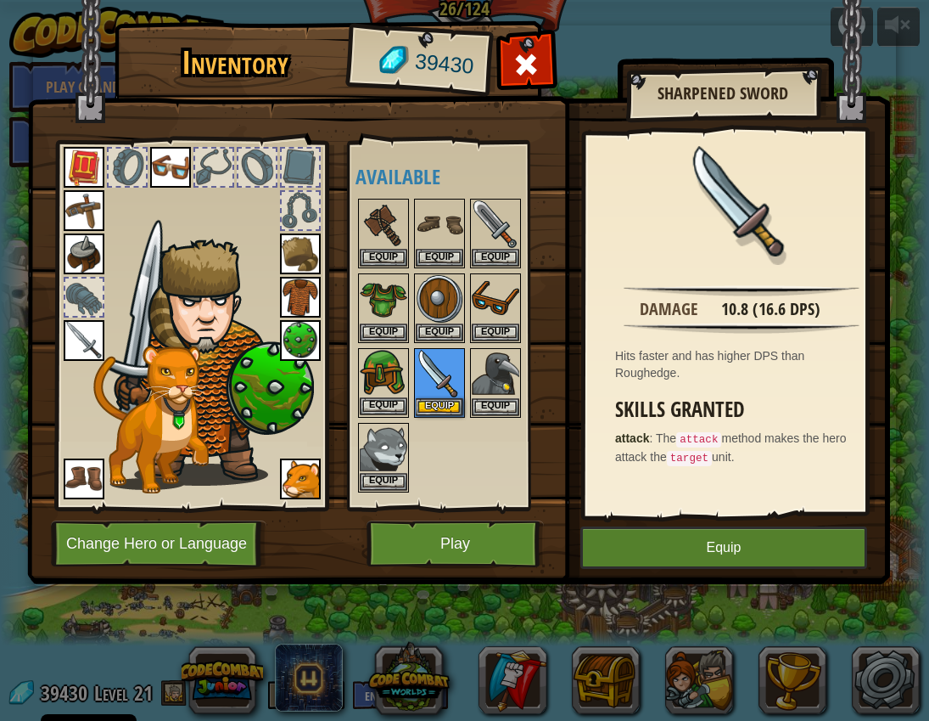
click at [389, 382] on img at bounding box center [384, 374] width 48 height 48
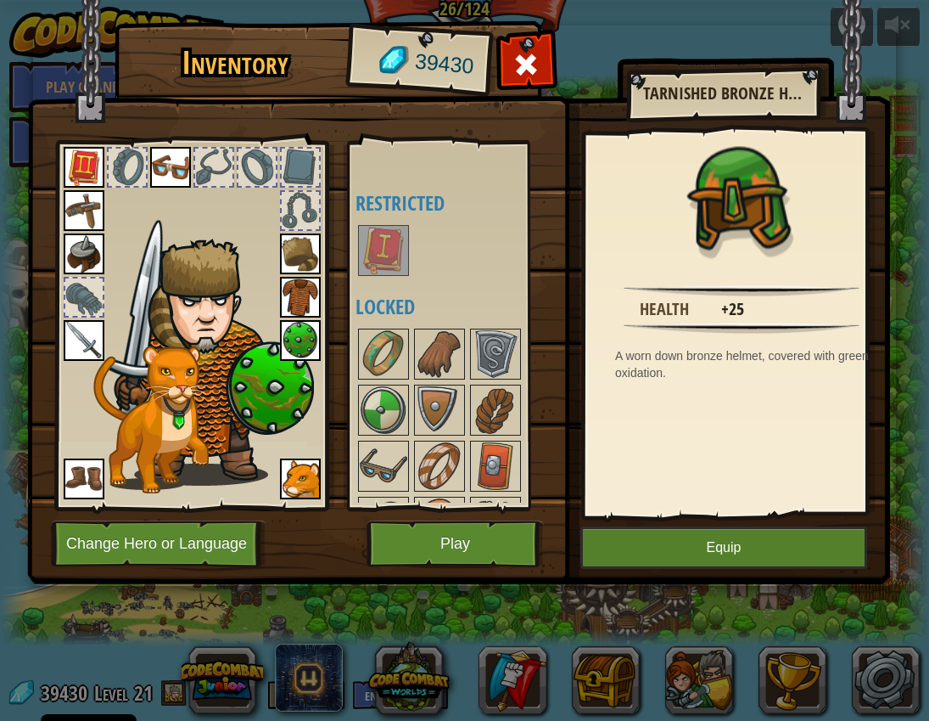
scroll to position [401, 0]
click at [385, 408] on img at bounding box center [384, 411] width 48 height 48
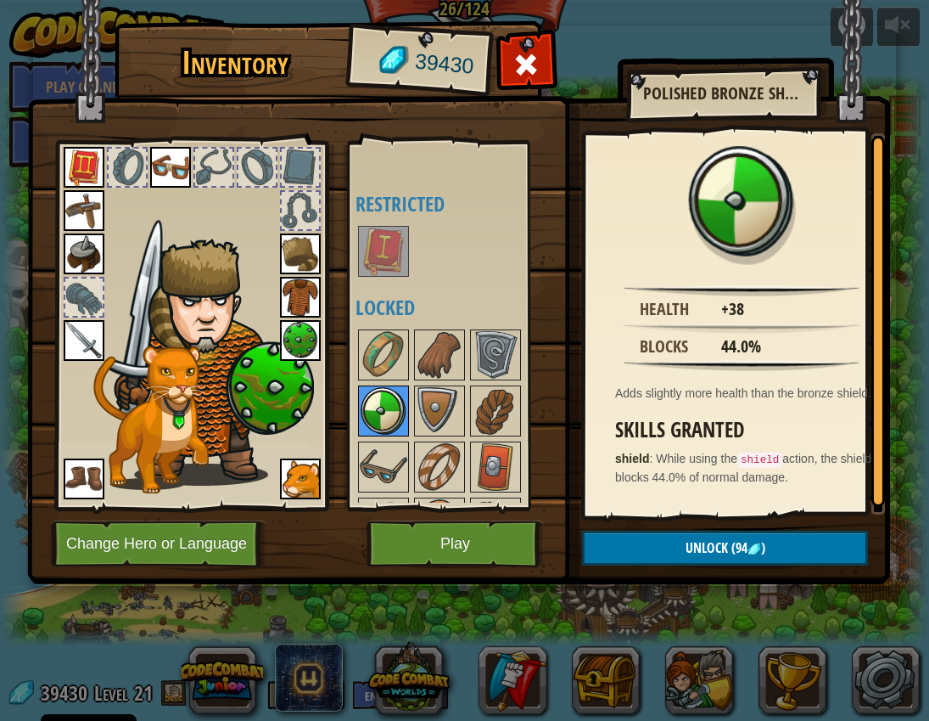
click at [380, 406] on img at bounding box center [384, 411] width 48 height 48
click at [311, 352] on img at bounding box center [300, 340] width 41 height 41
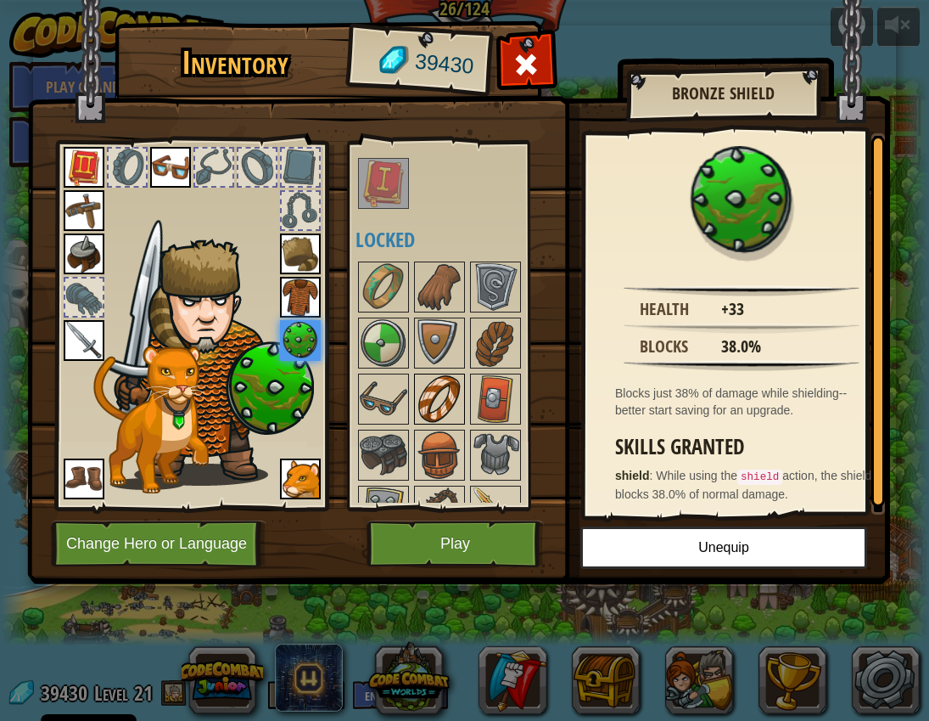
scroll to position [502, 0]
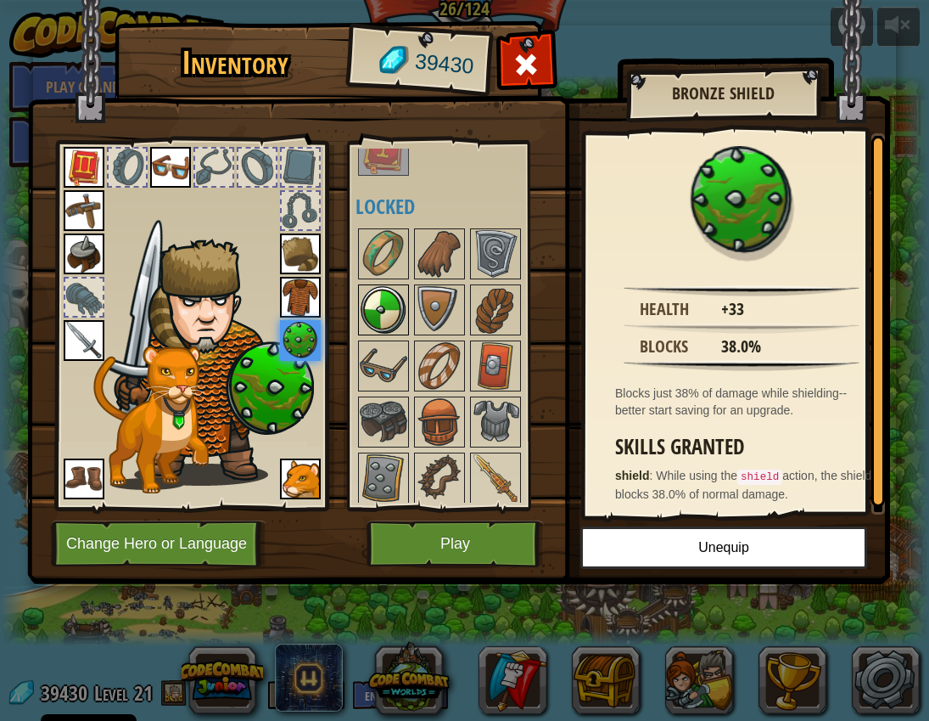
click at [380, 309] on img at bounding box center [384, 310] width 48 height 48
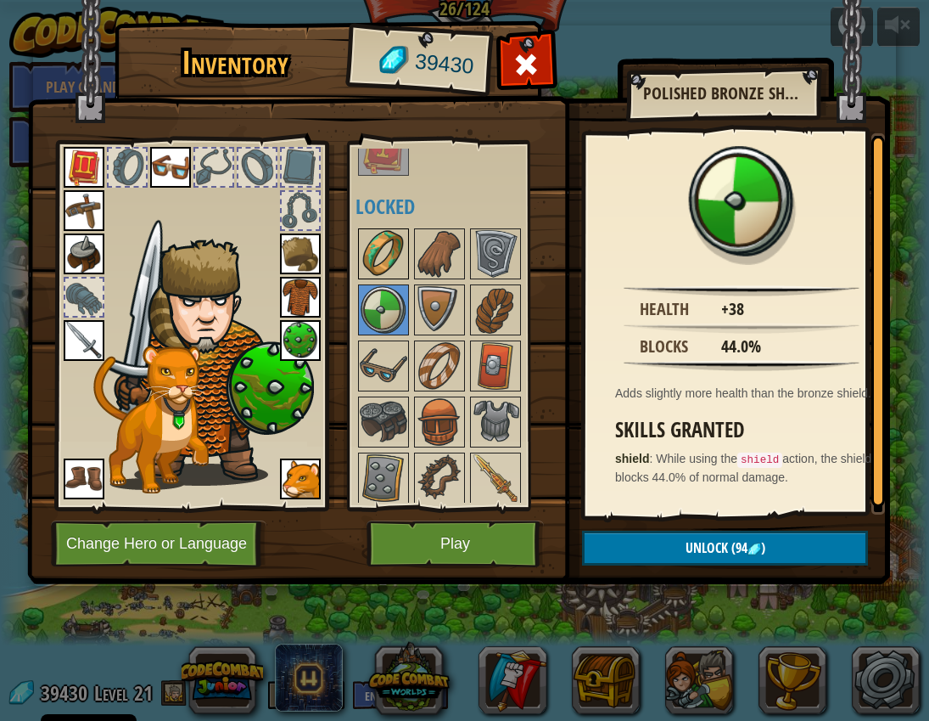
click at [383, 246] on img at bounding box center [384, 254] width 48 height 48
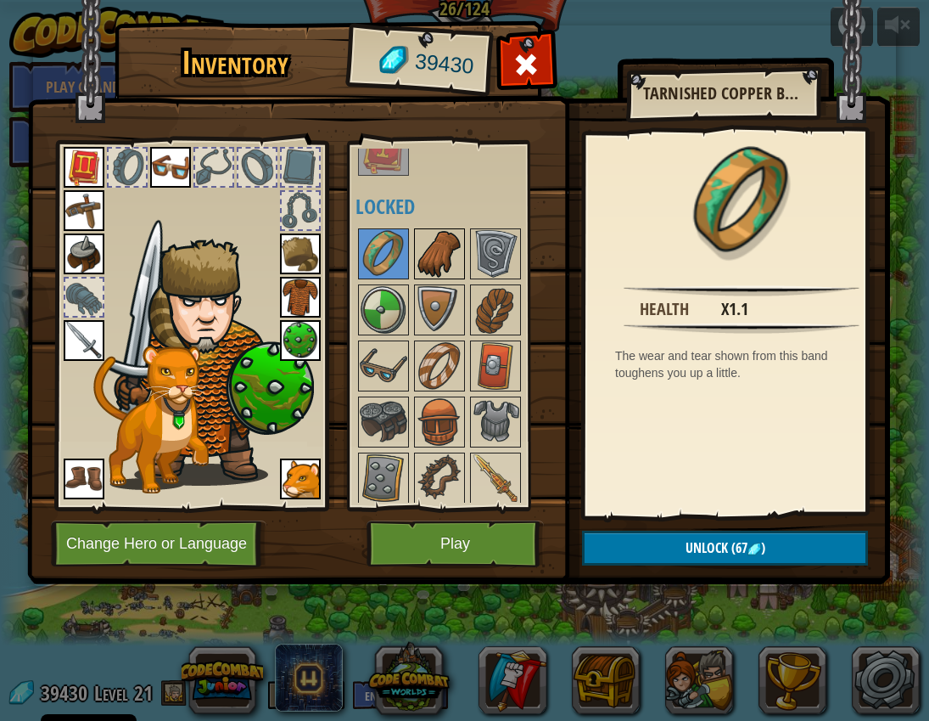
click at [438, 244] on img at bounding box center [440, 254] width 48 height 48
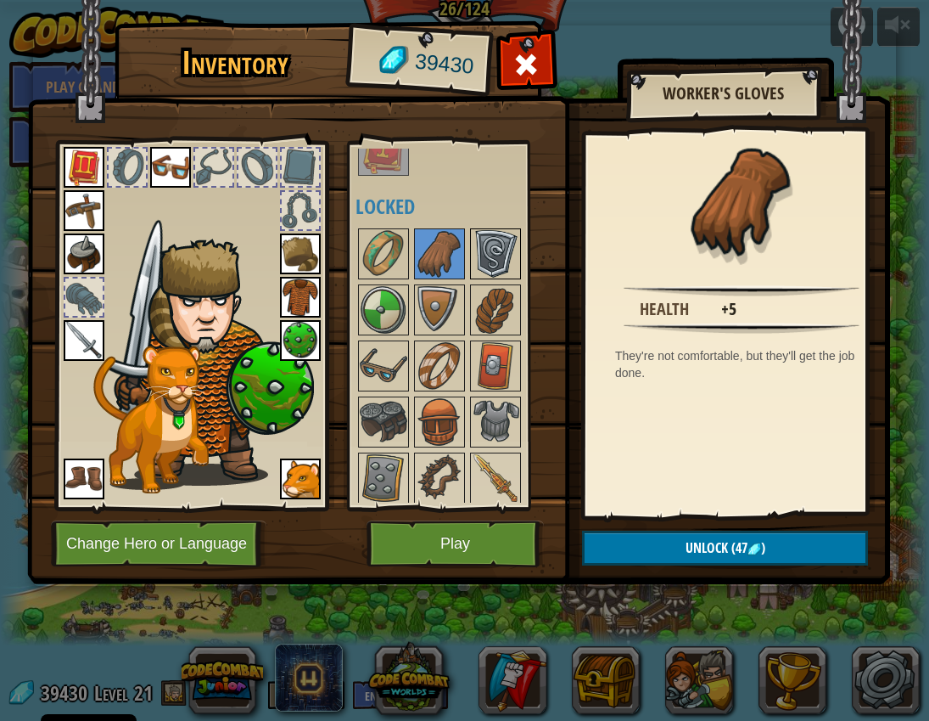
click at [483, 255] on img at bounding box center [496, 254] width 48 height 48
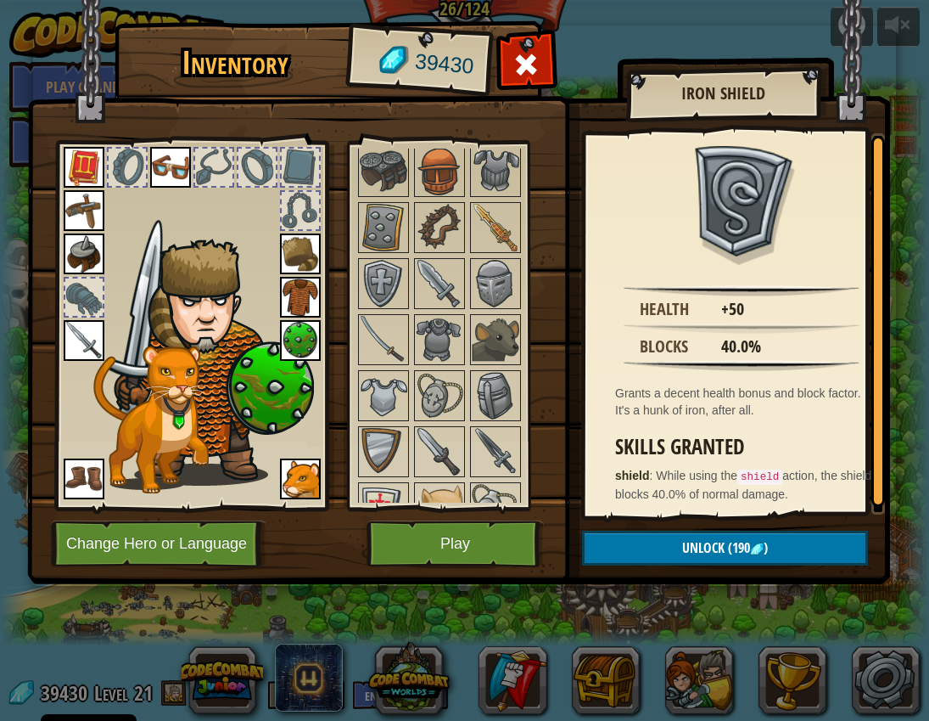
scroll to position [787, 0]
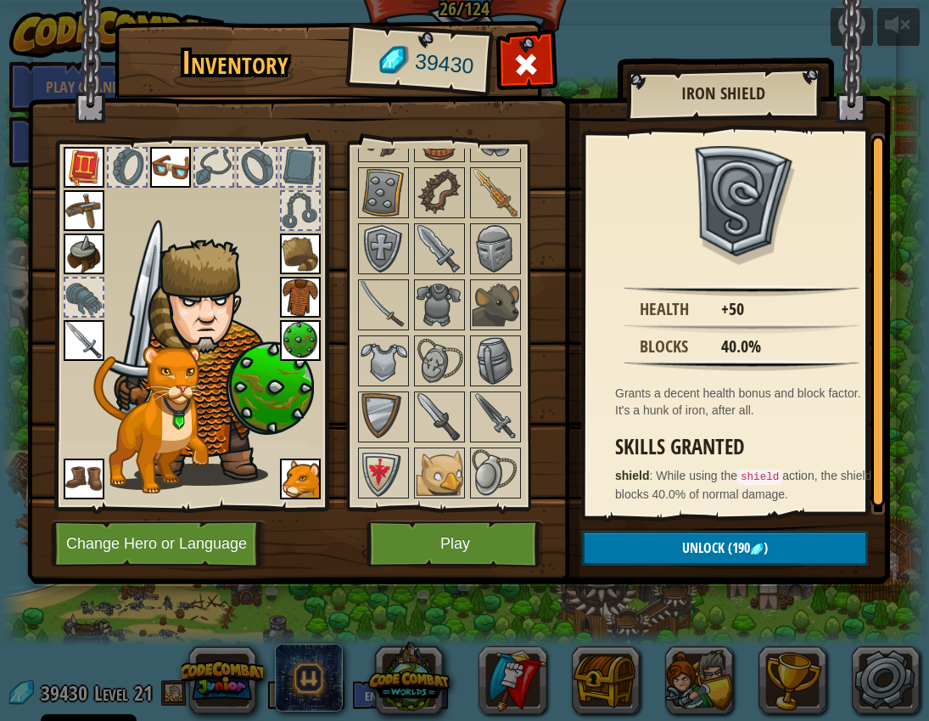
click at [444, 360] on img at bounding box center [440, 361] width 48 height 48
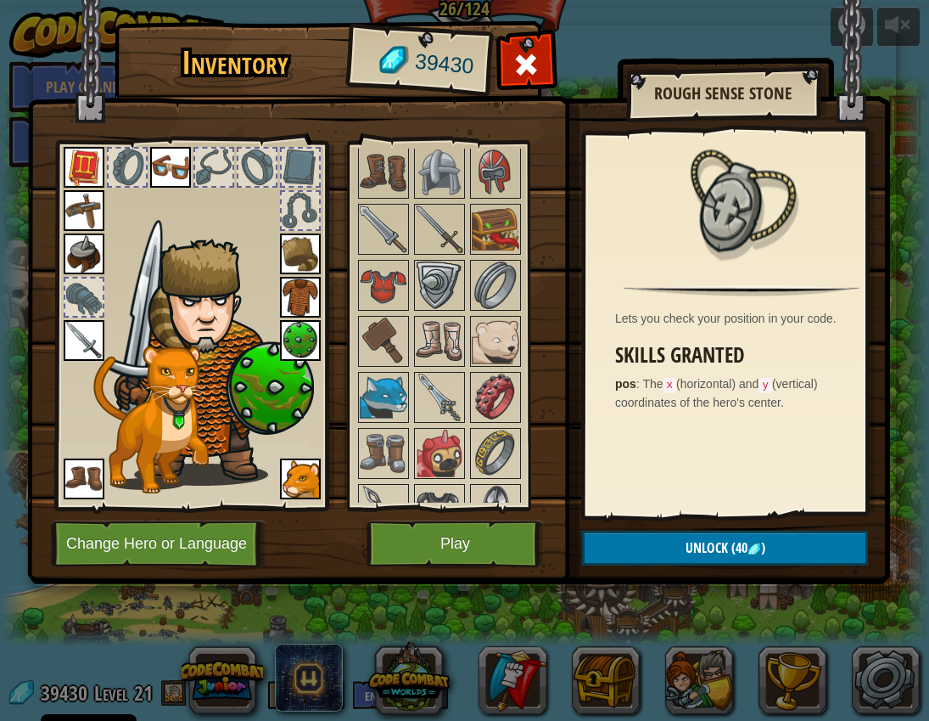
click at [444, 360] on img at bounding box center [440, 341] width 48 height 48
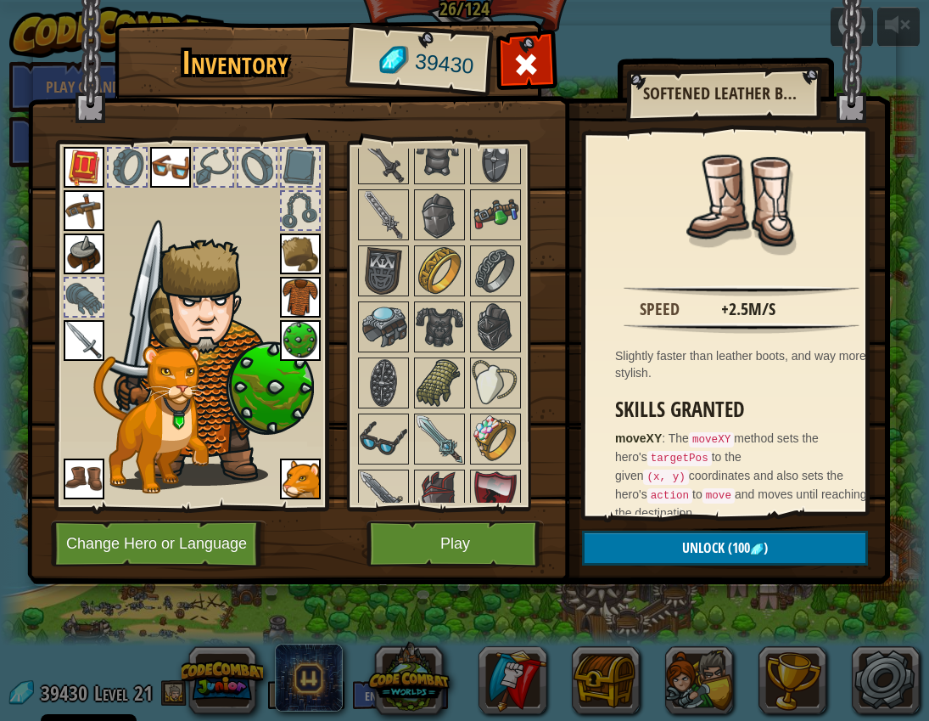
click at [444, 360] on img at bounding box center [440, 383] width 48 height 48
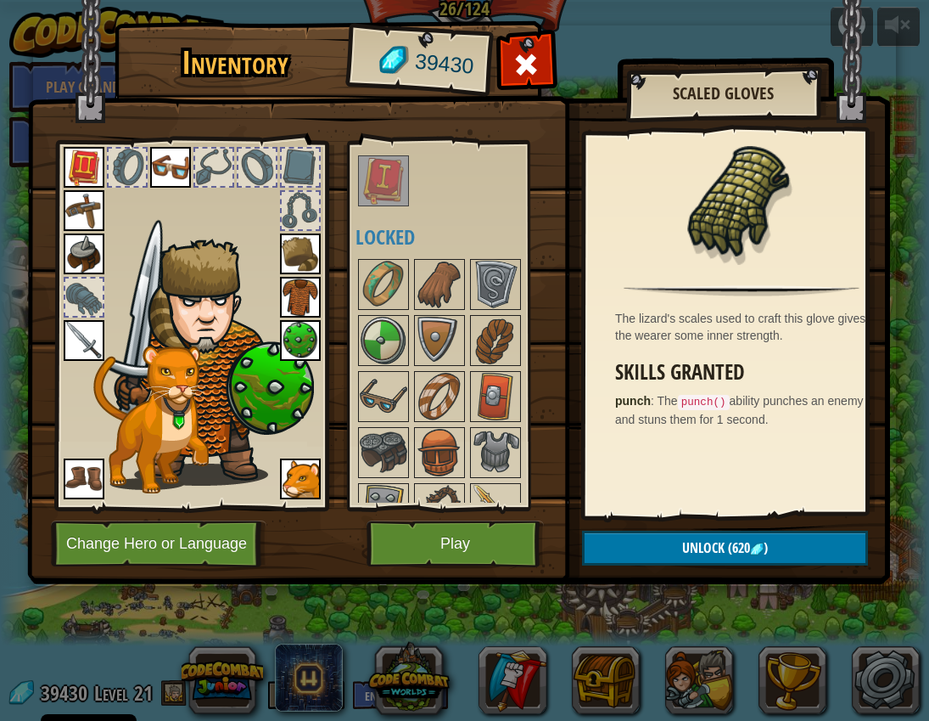
scroll to position [472, 0]
click at [395, 345] on img at bounding box center [384, 340] width 48 height 48
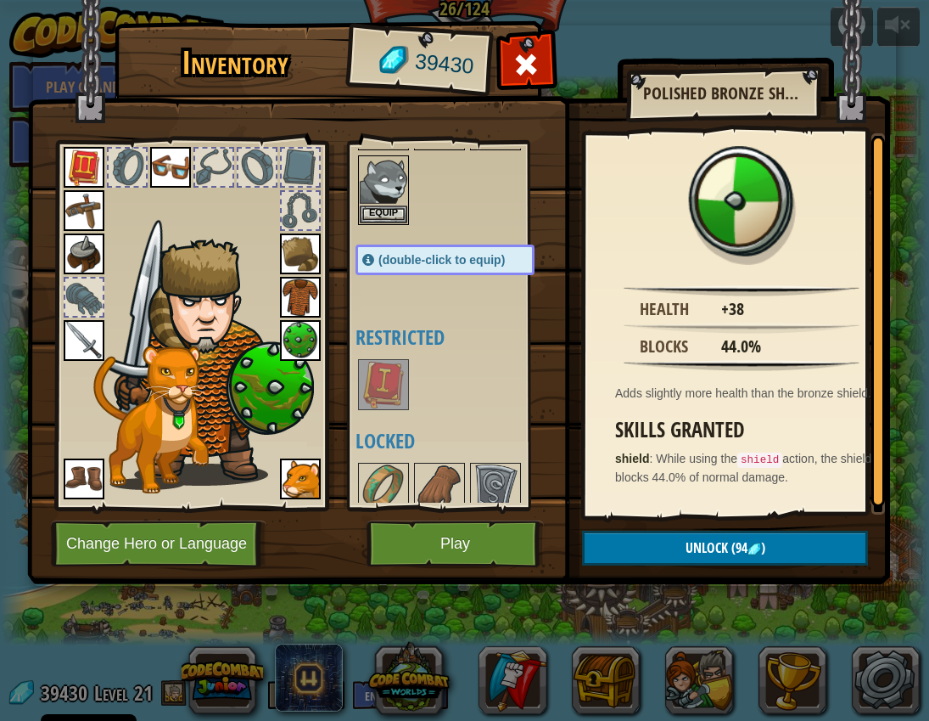
scroll to position [54, 0]
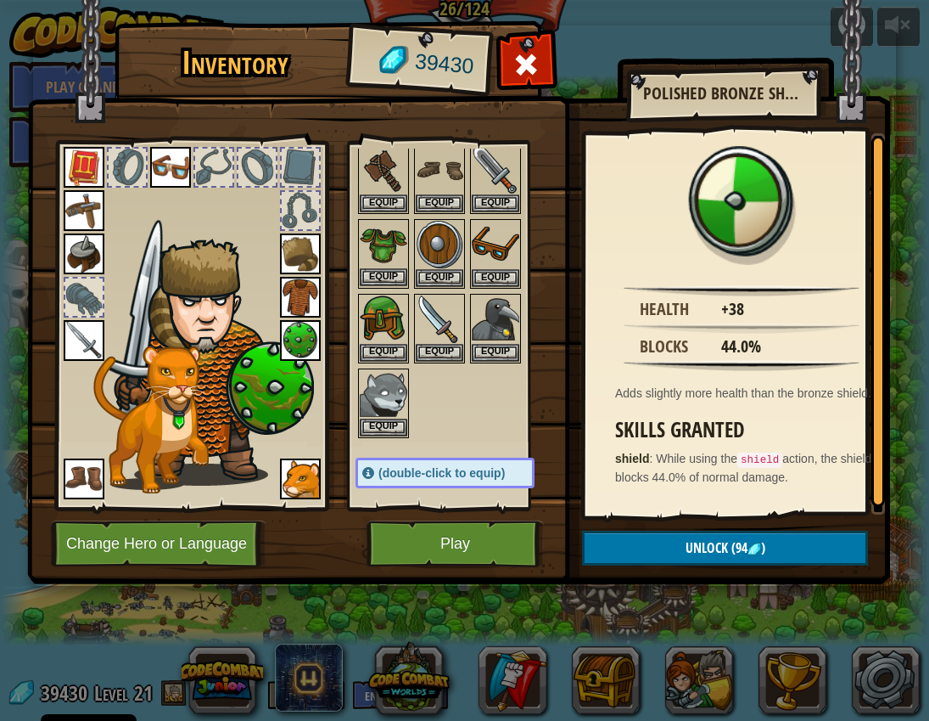
click at [381, 254] on img at bounding box center [384, 245] width 48 height 48
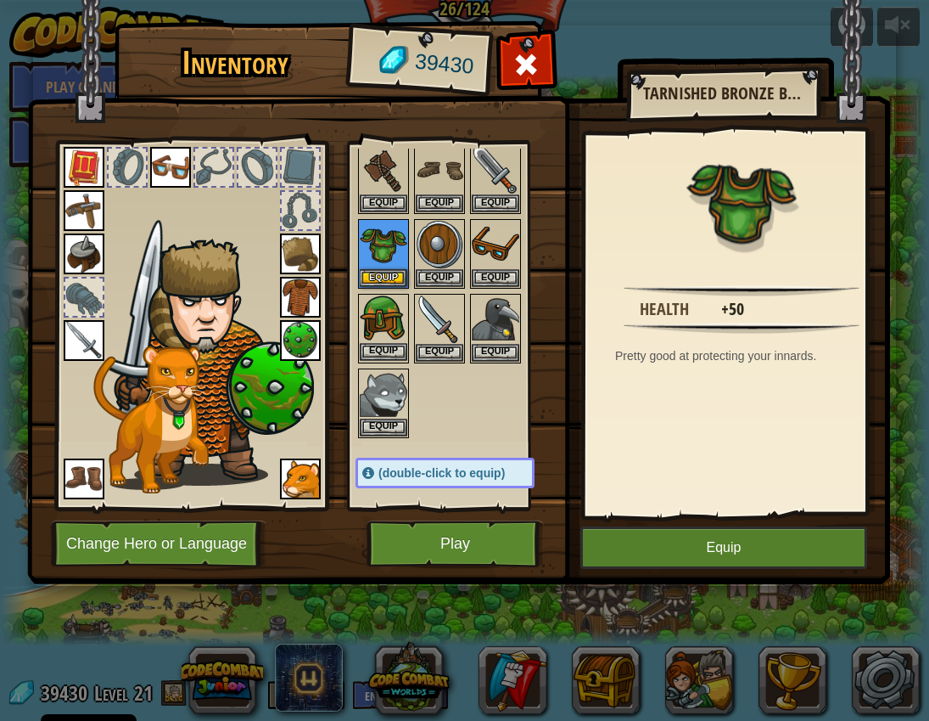
click at [384, 334] on img at bounding box center [384, 319] width 48 height 48
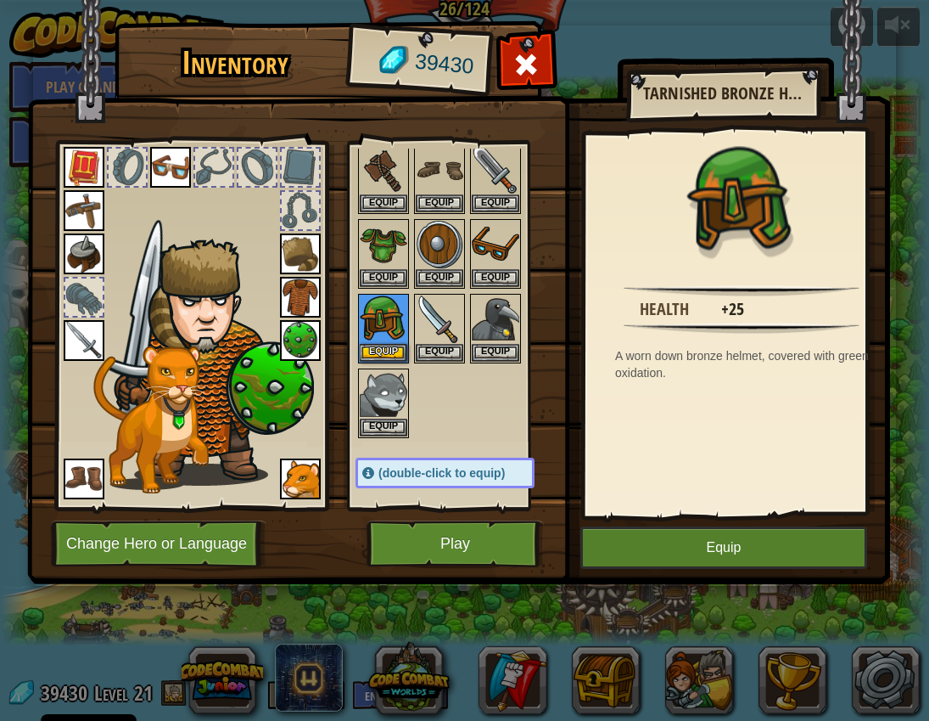
click at [254, 376] on img at bounding box center [210, 362] width 208 height 247
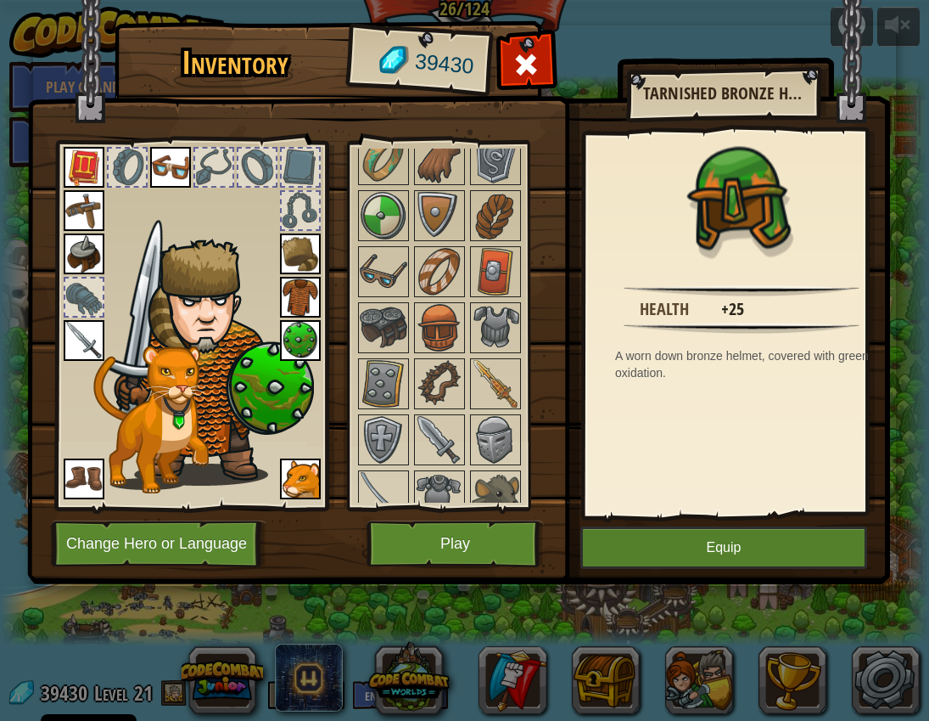
scroll to position [599, 0]
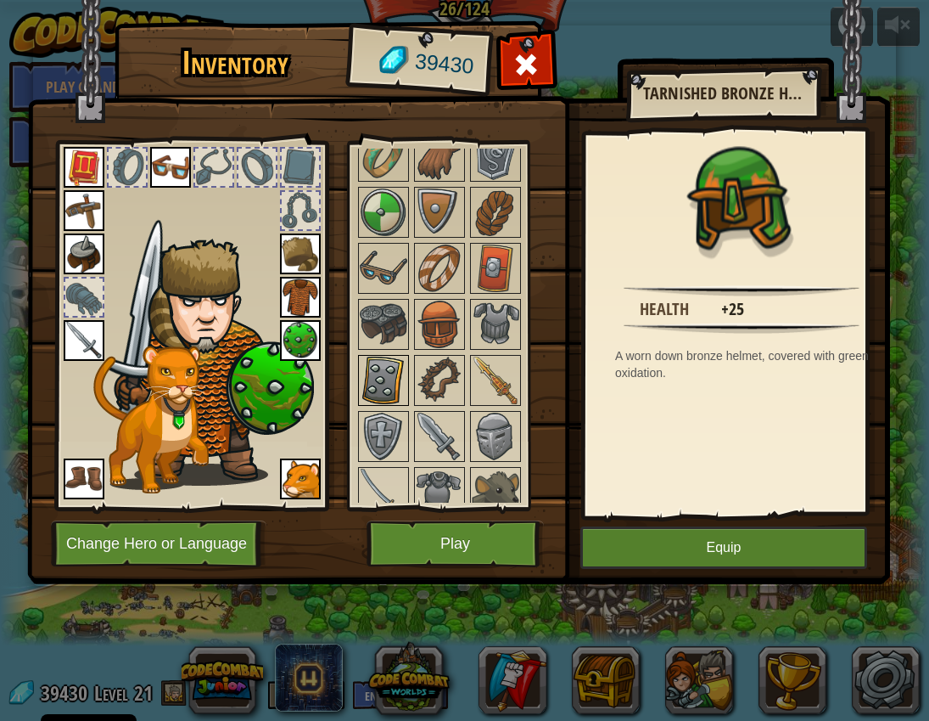
click at [387, 378] on img at bounding box center [384, 380] width 48 height 48
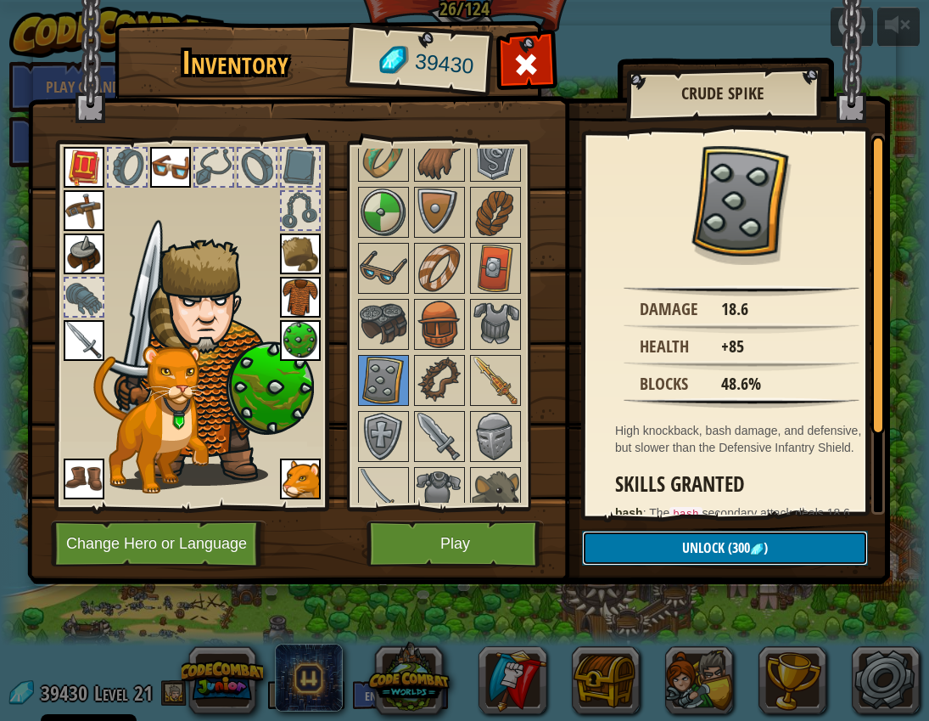
click at [625, 554] on button "Unlock (300 )" at bounding box center [725, 547] width 286 height 35
click at [625, 554] on button "Confirm" at bounding box center [725, 547] width 286 height 35
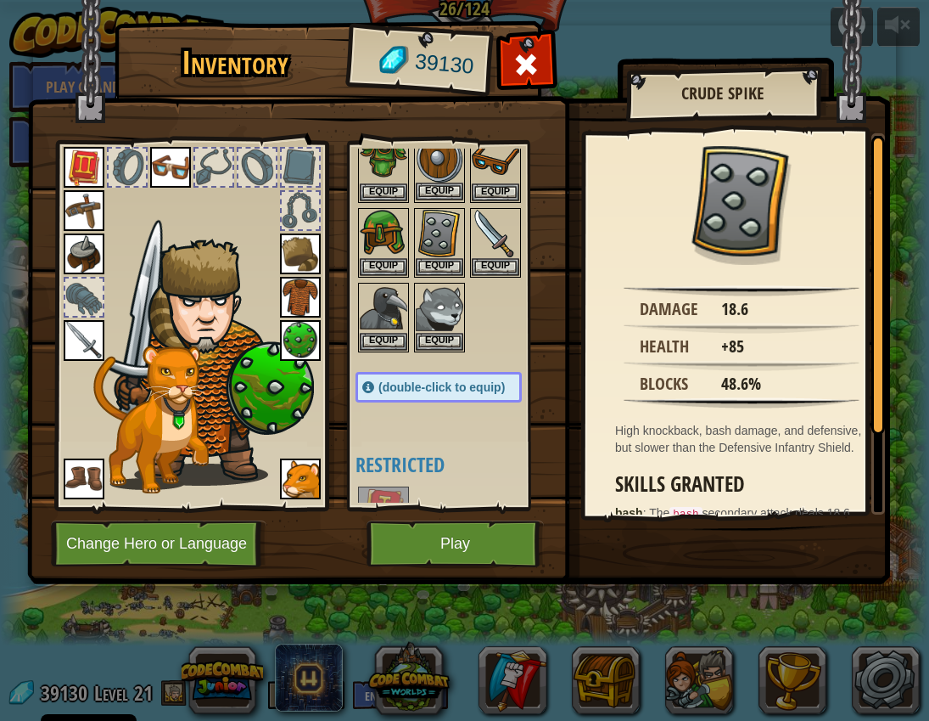
scroll to position [138, 0]
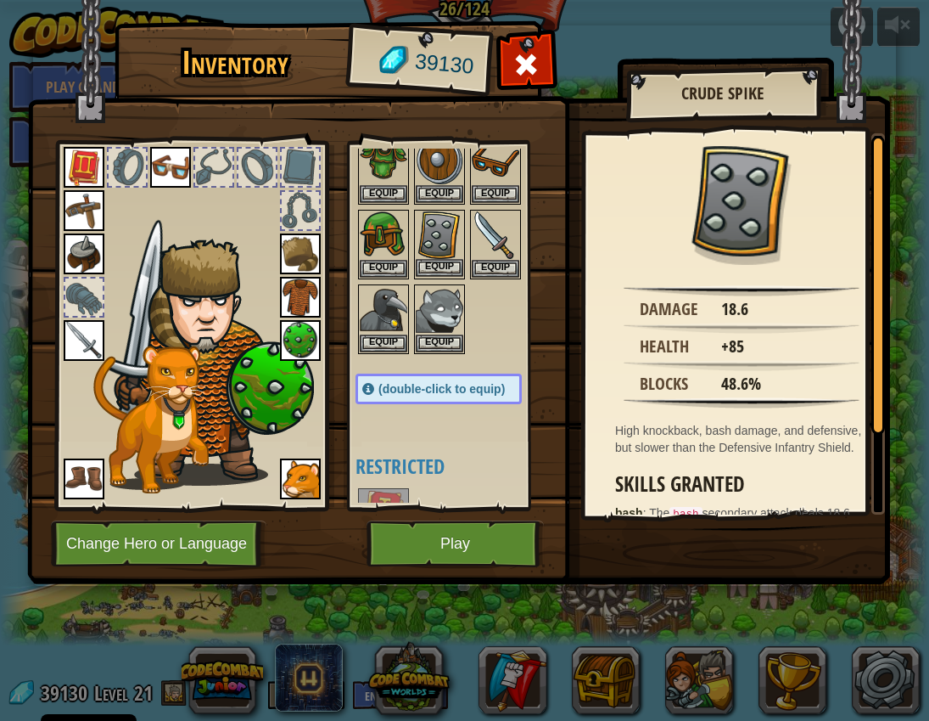
click at [438, 244] on img at bounding box center [440, 235] width 48 height 48
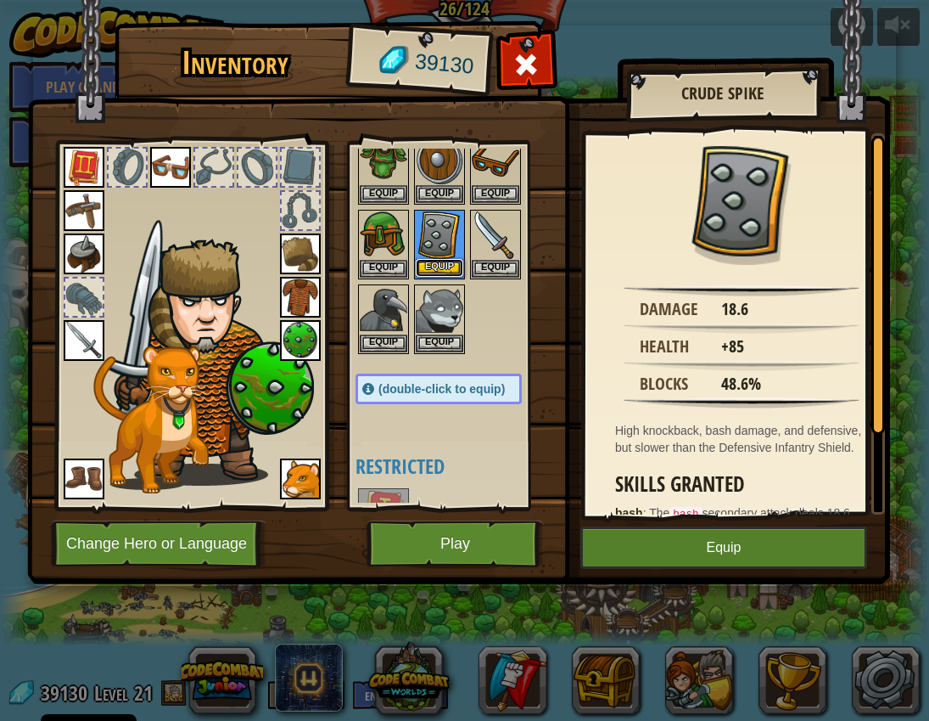
click at [446, 269] on button "Equip" at bounding box center [440, 268] width 48 height 18
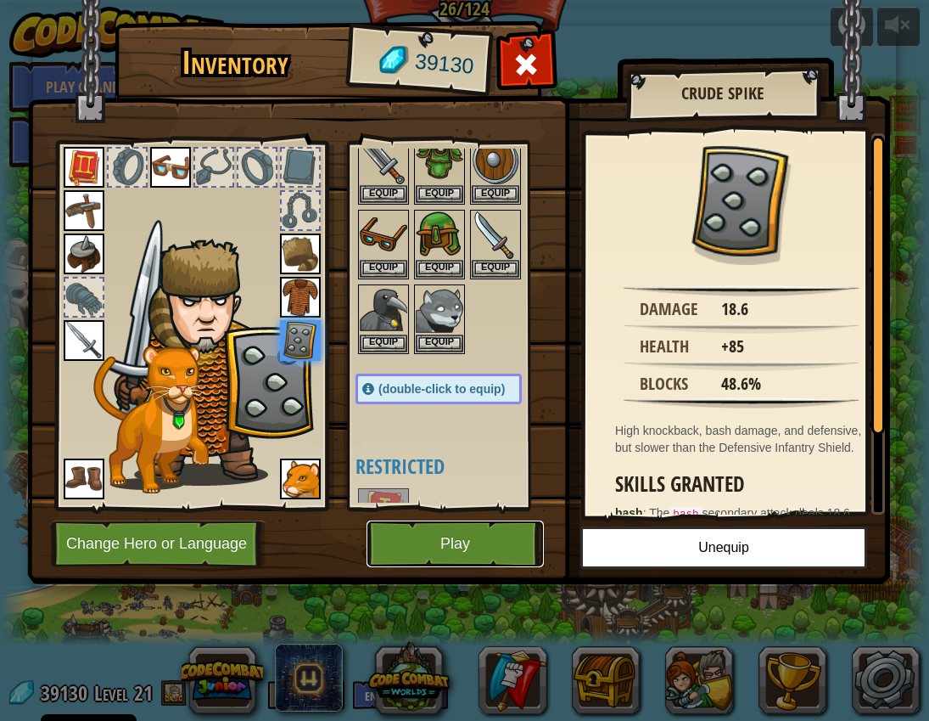
click at [427, 550] on button "Play" at bounding box center [455, 543] width 177 height 47
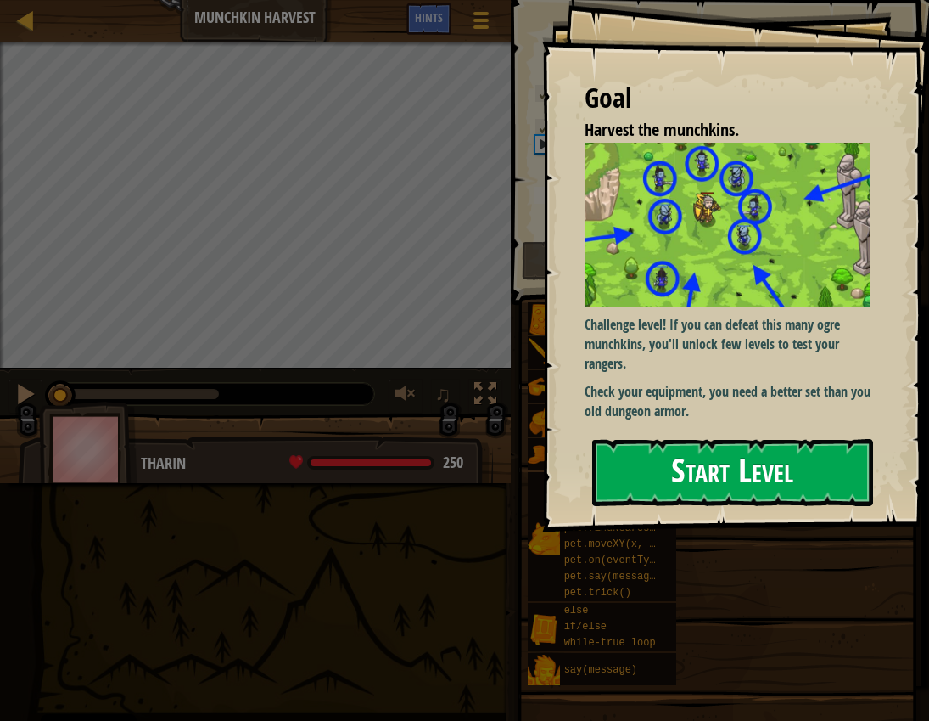
click at [625, 439] on button "Start Level" at bounding box center [732, 472] width 281 height 67
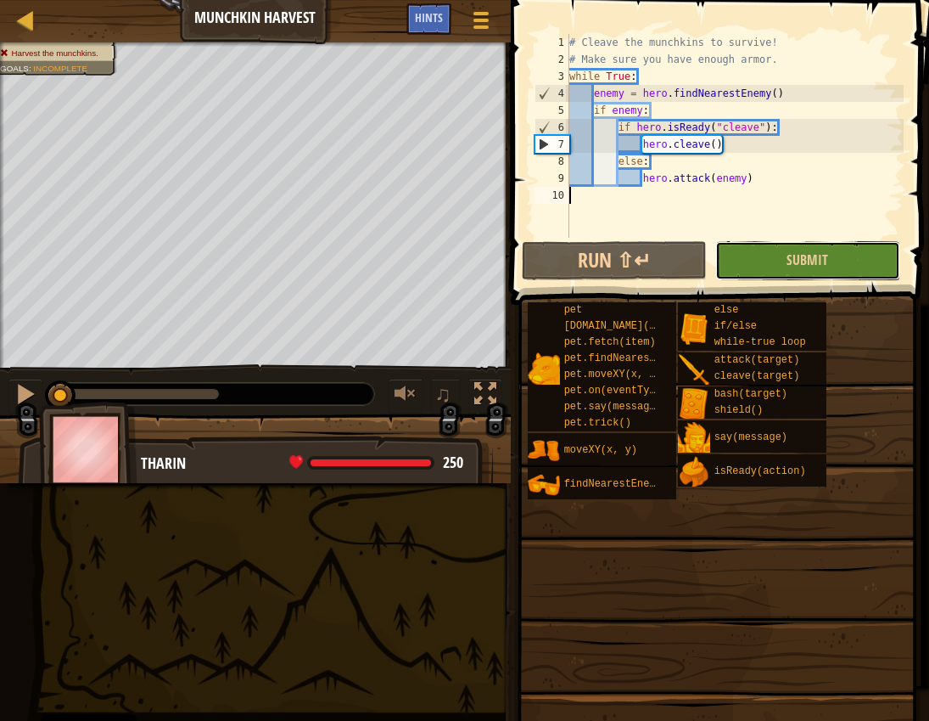
click at [625, 260] on button "Submit" at bounding box center [808, 260] width 185 height 39
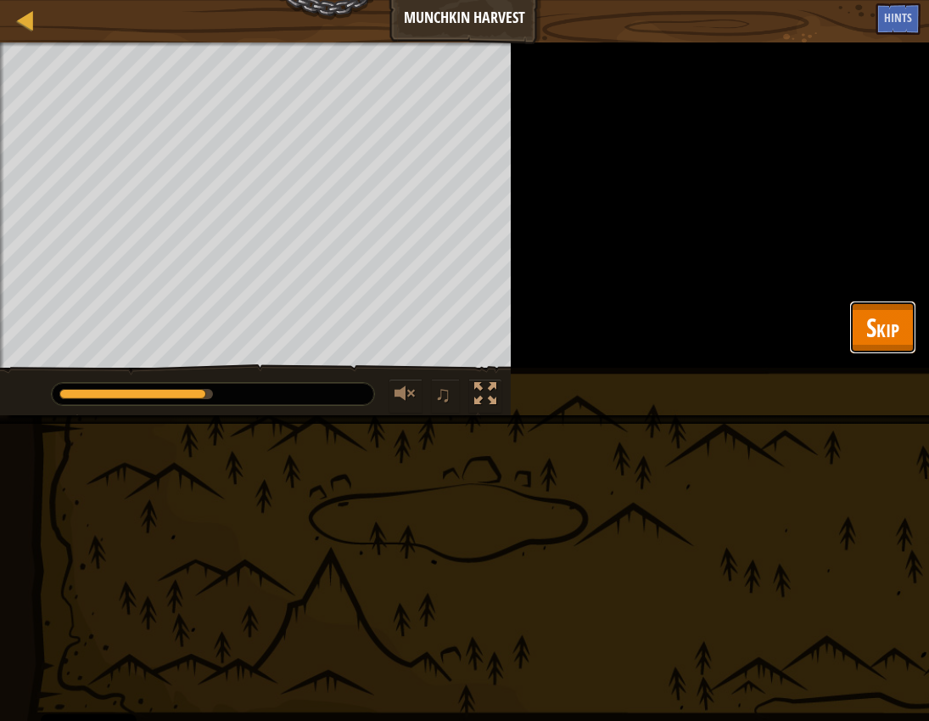
click at [625, 322] on button "Skip" at bounding box center [883, 327] width 67 height 54
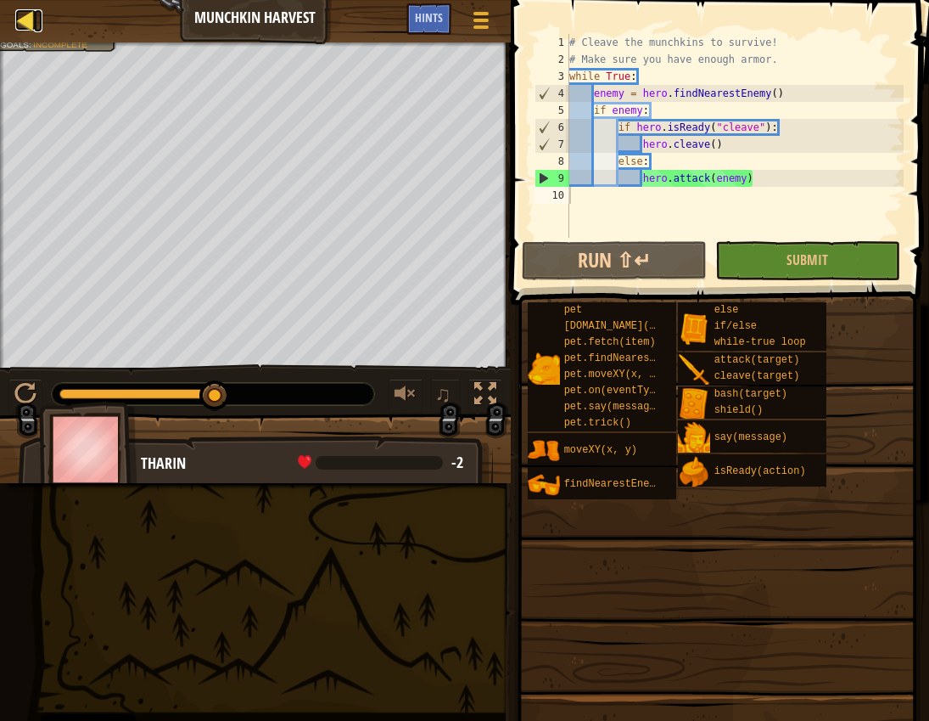
click at [20, 17] on div at bounding box center [25, 19] width 21 height 21
select select "en-[GEOGRAPHIC_DATA]"
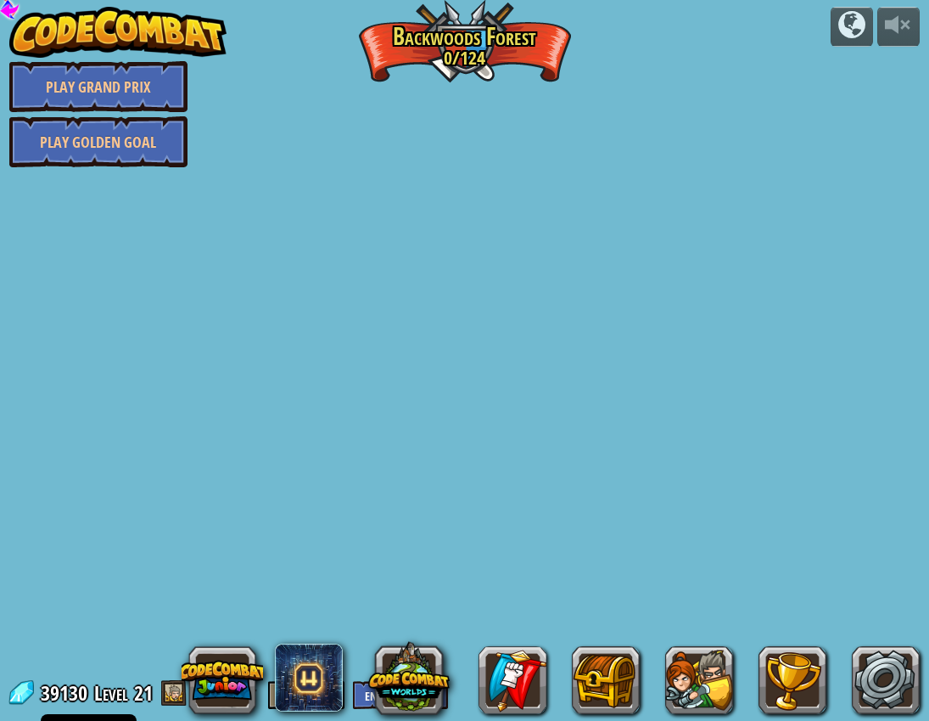
select select "en-[GEOGRAPHIC_DATA]"
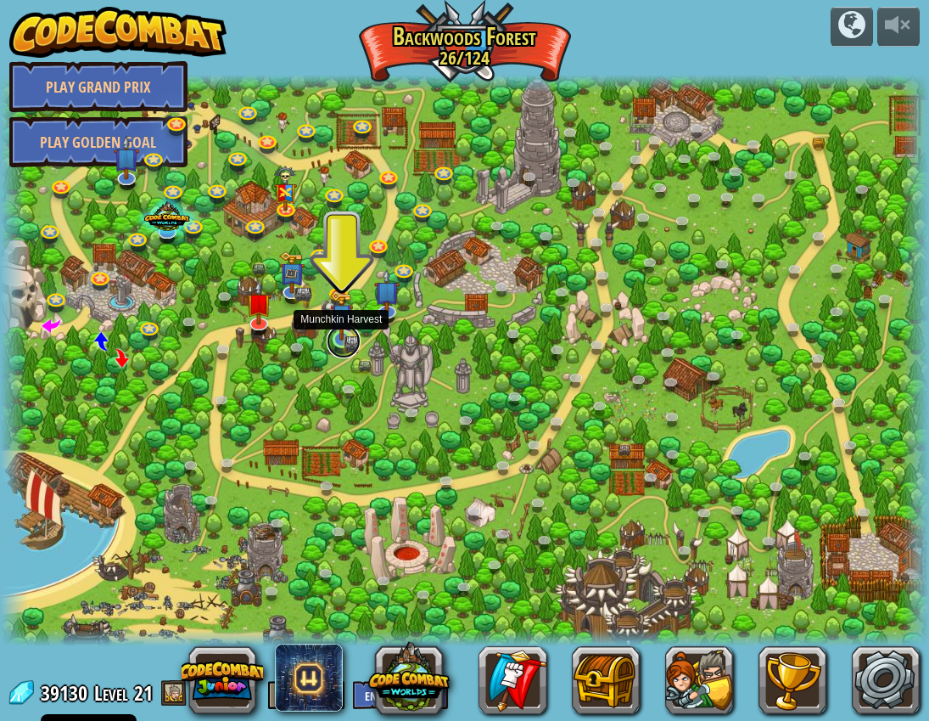
click at [347, 344] on link at bounding box center [344, 341] width 34 height 34
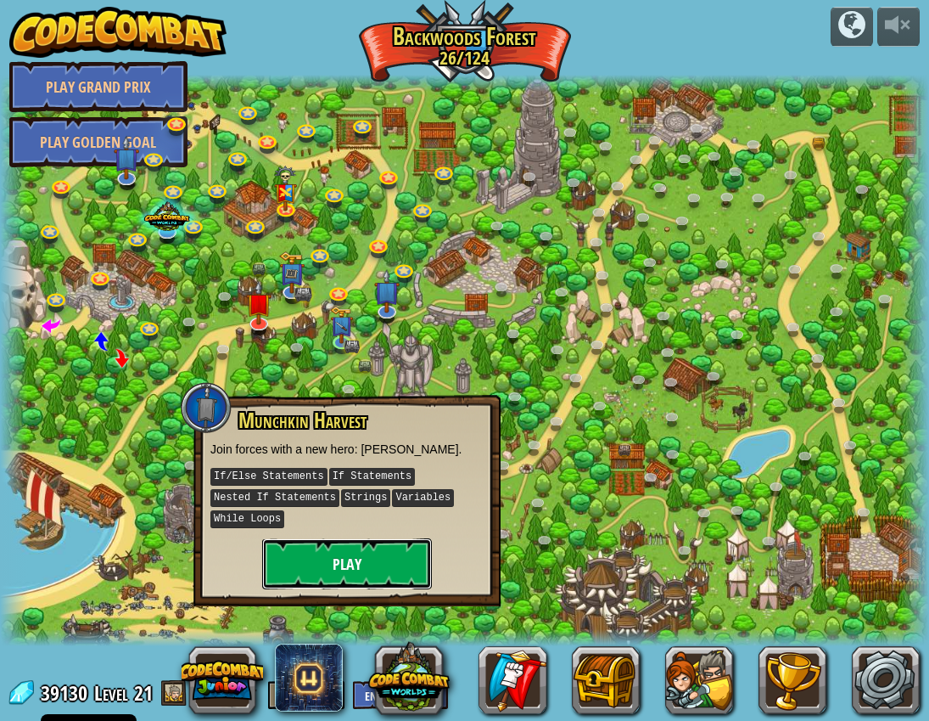
click at [336, 538] on button "Play" at bounding box center [347, 563] width 170 height 51
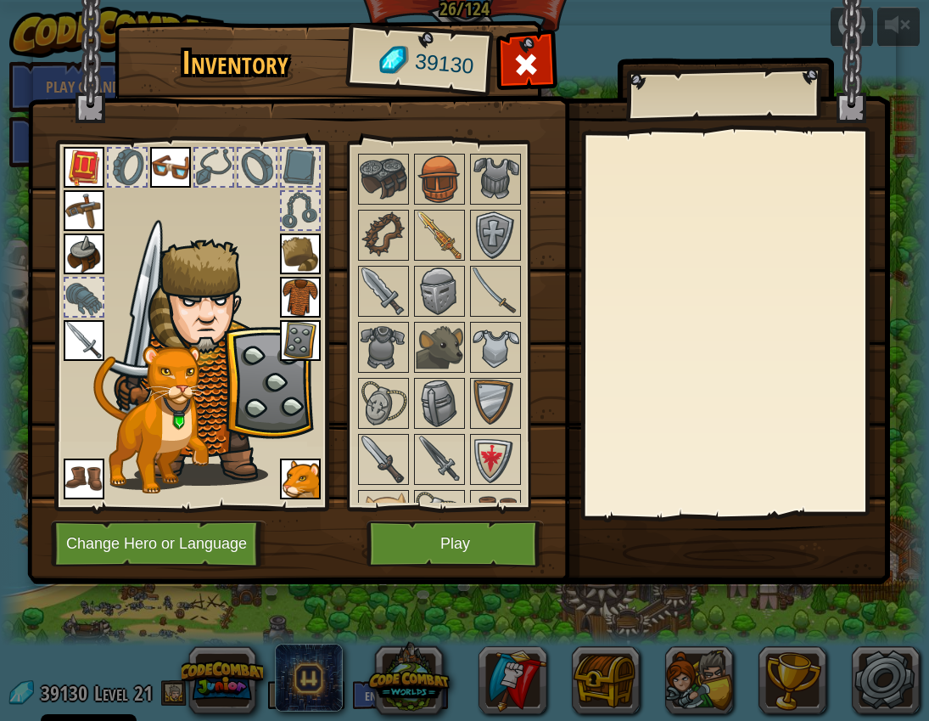
scroll to position [853, 0]
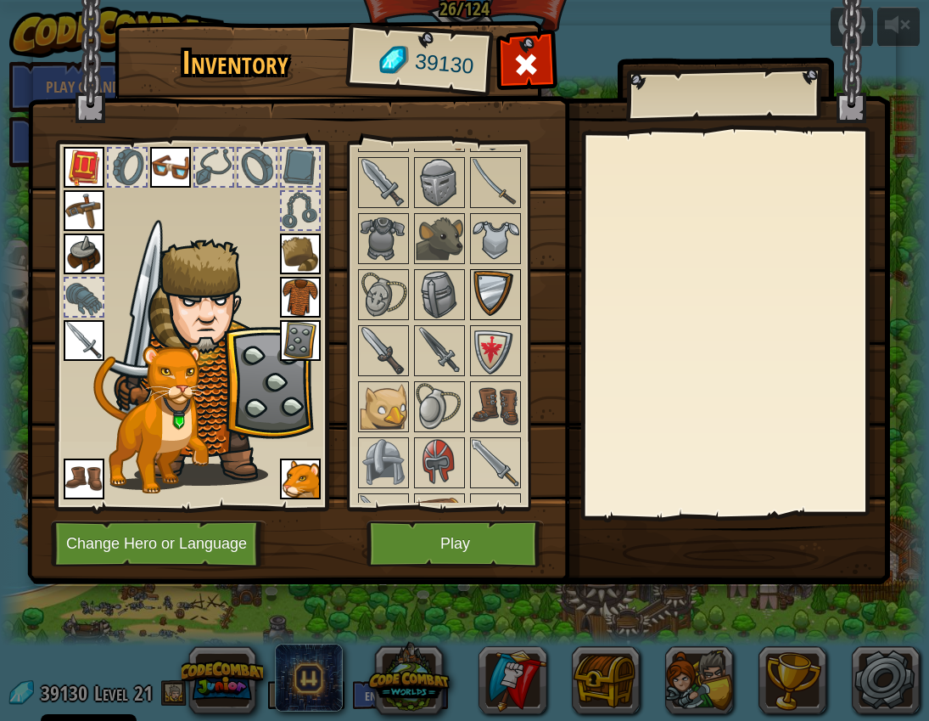
click at [481, 301] on img at bounding box center [496, 295] width 48 height 48
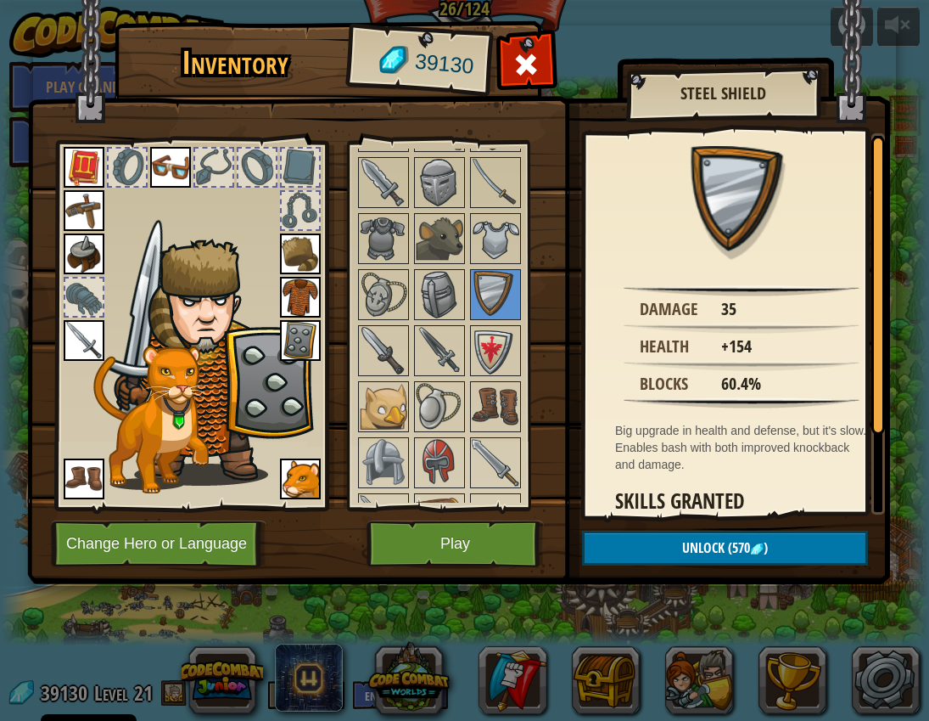
click at [301, 334] on img at bounding box center [300, 340] width 41 height 41
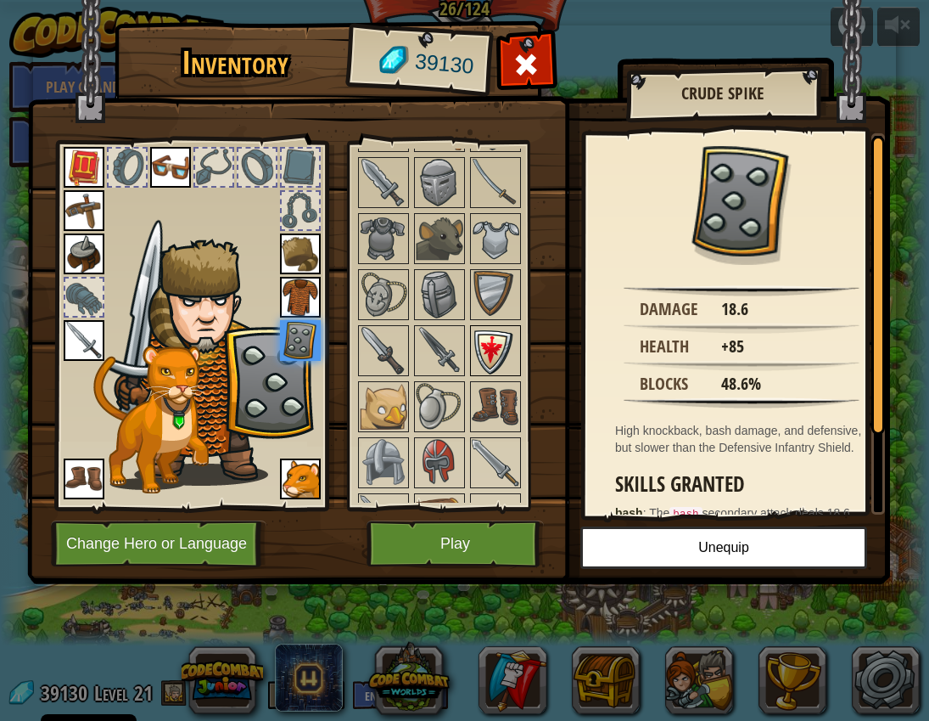
click at [498, 345] on img at bounding box center [496, 351] width 48 height 48
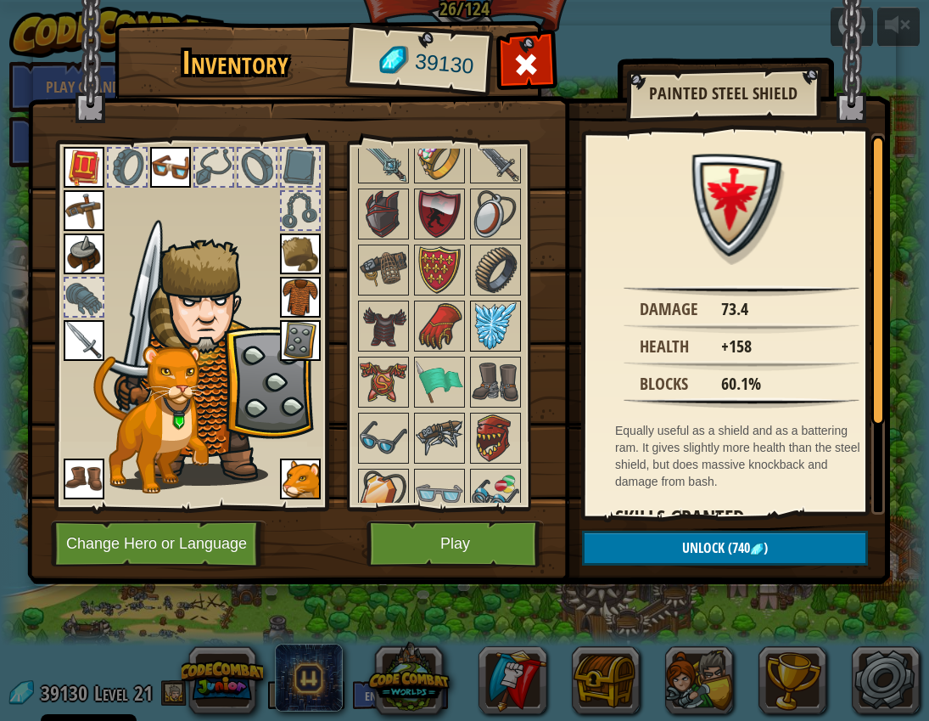
scroll to position [1756, 0]
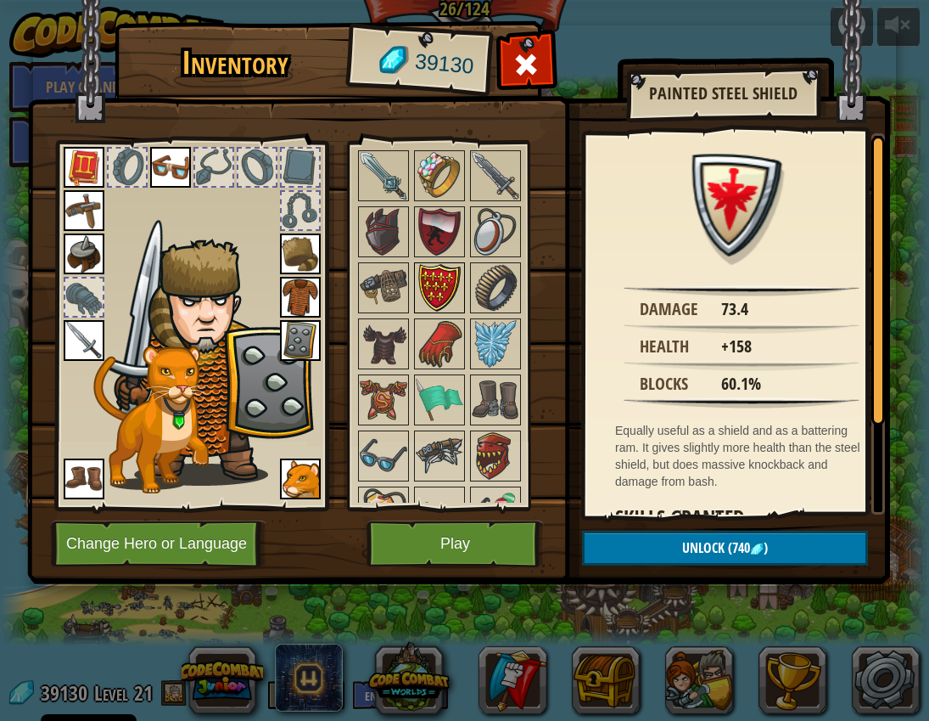
click at [442, 287] on img at bounding box center [440, 288] width 48 height 48
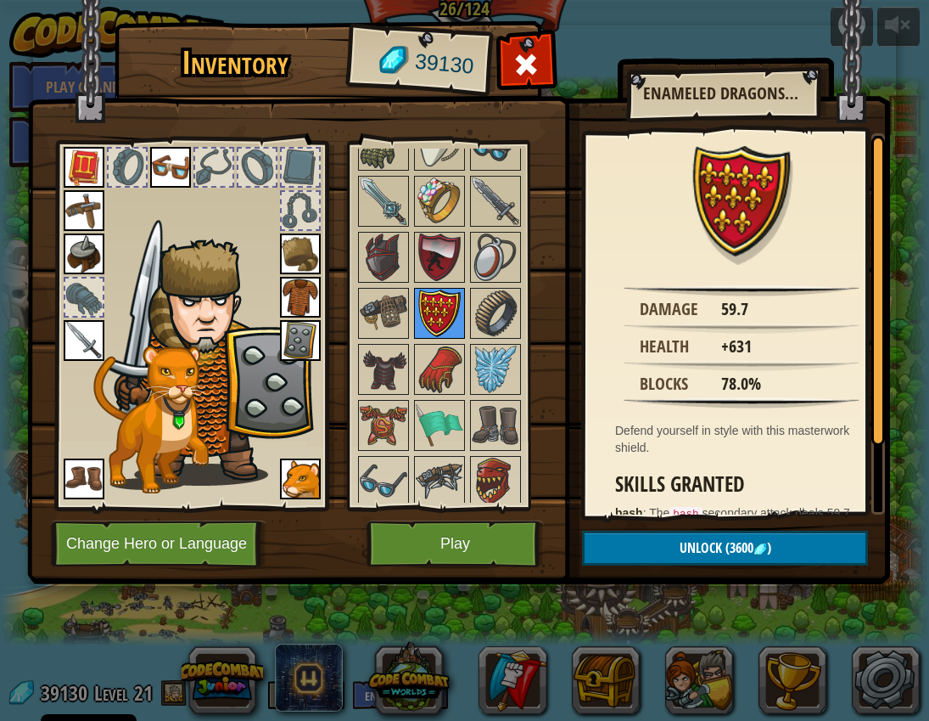
scroll to position [1722, 0]
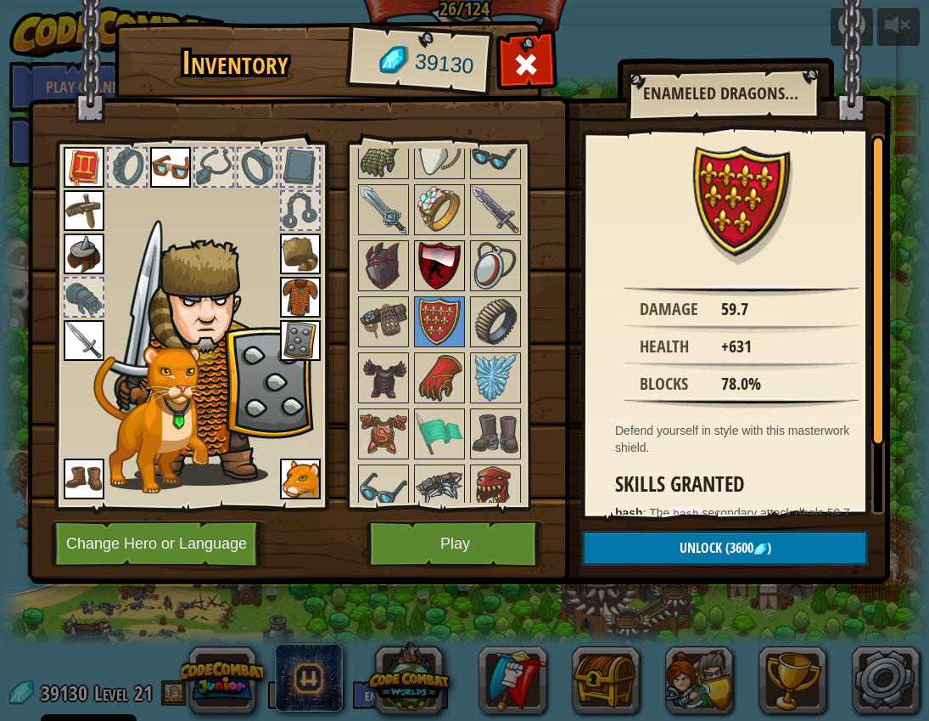
click at [434, 261] on img at bounding box center [440, 266] width 48 height 48
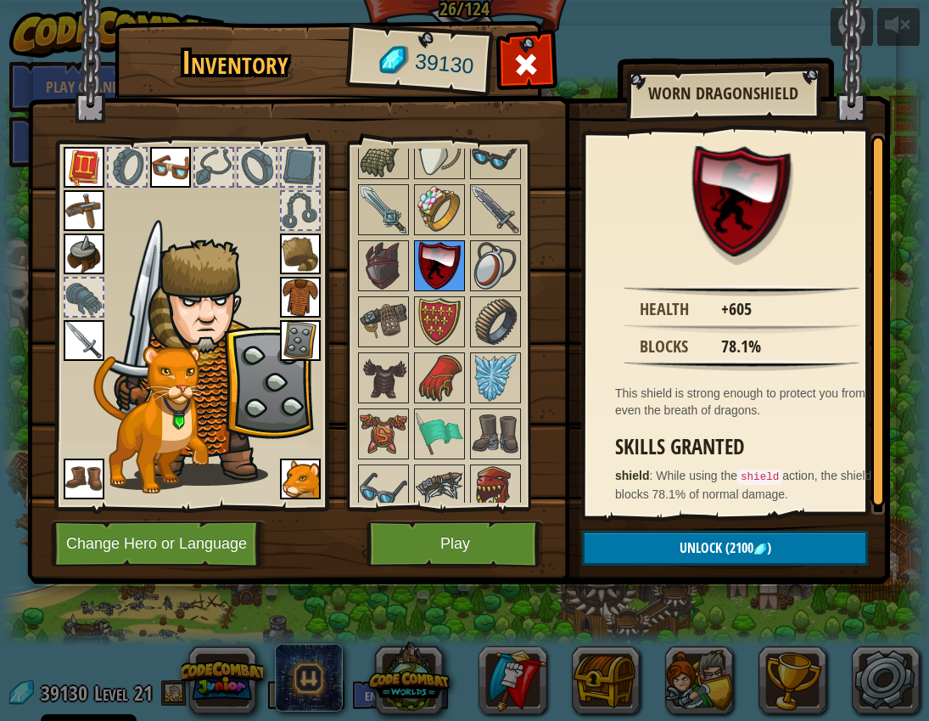
click at [438, 276] on img at bounding box center [440, 266] width 48 height 48
click at [625, 544] on button "Unlock (2100 )" at bounding box center [725, 547] width 286 height 35
click at [625, 544] on button "Confirm" at bounding box center [725, 547] width 286 height 35
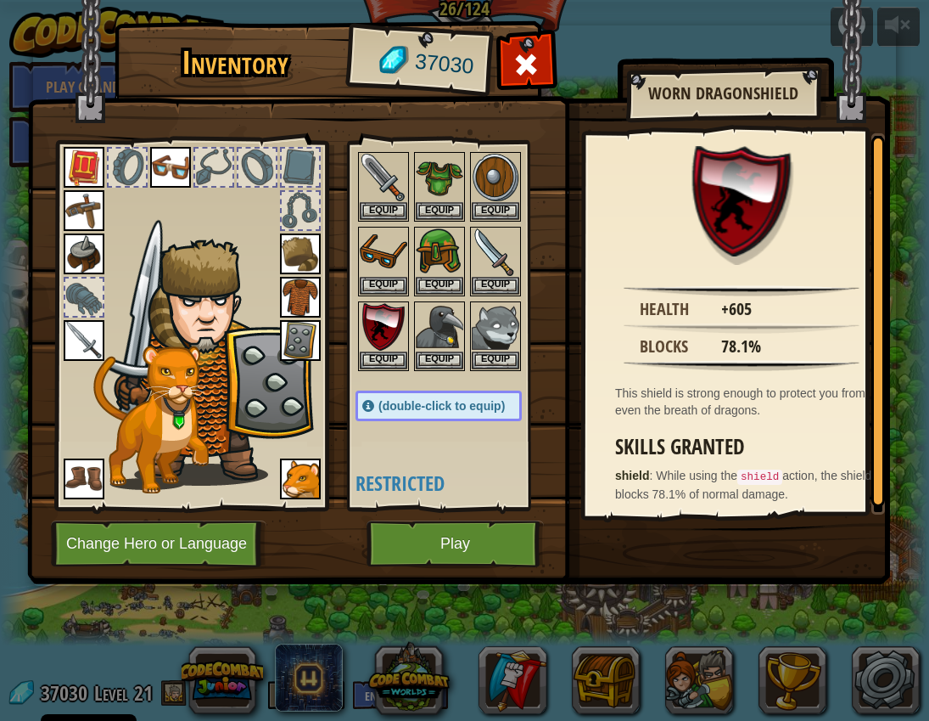
scroll to position [153, 0]
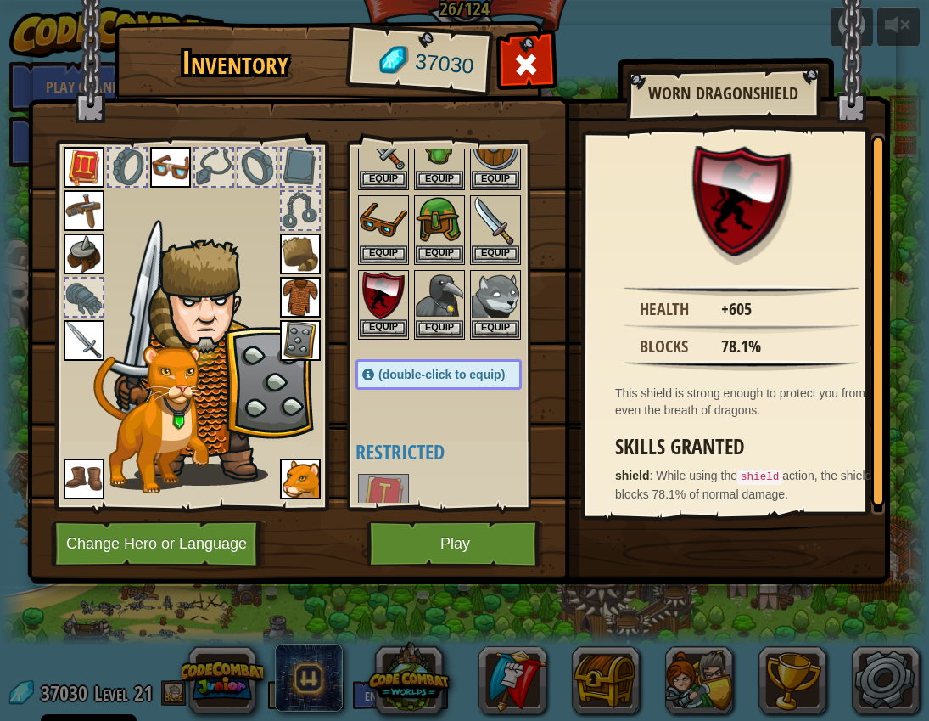
click at [390, 296] on img at bounding box center [384, 296] width 48 height 48
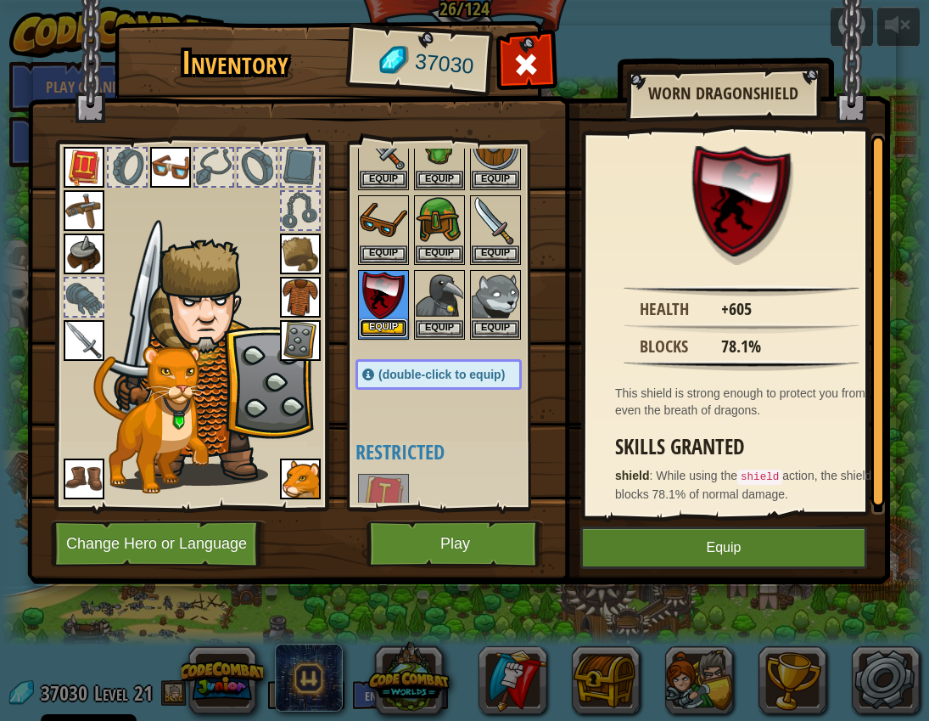
click at [386, 329] on button "Equip" at bounding box center [384, 328] width 48 height 18
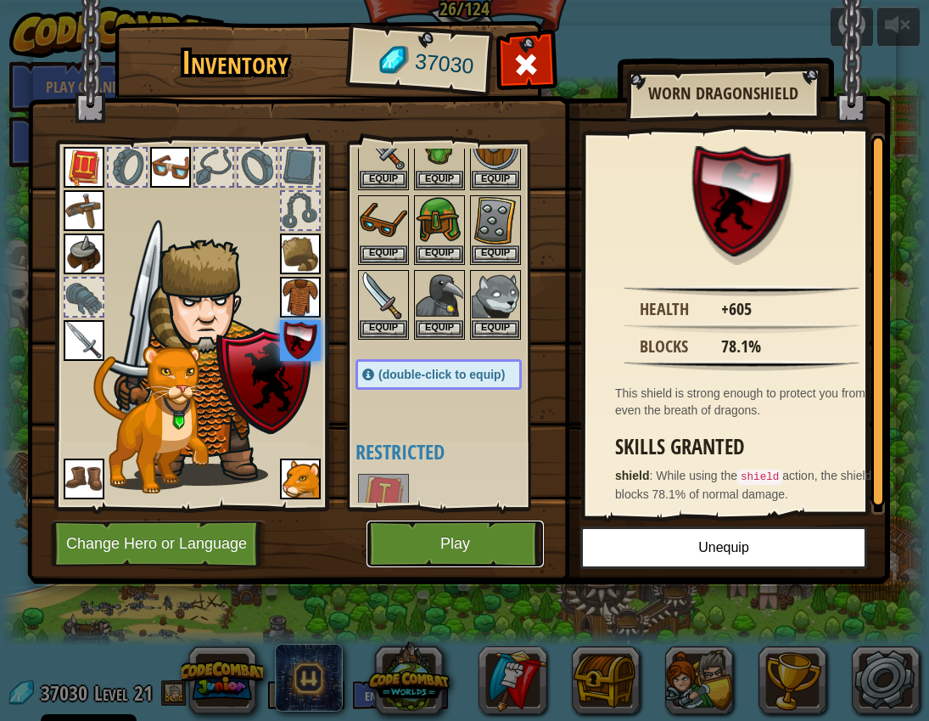
click at [523, 540] on button "Play" at bounding box center [455, 543] width 177 height 47
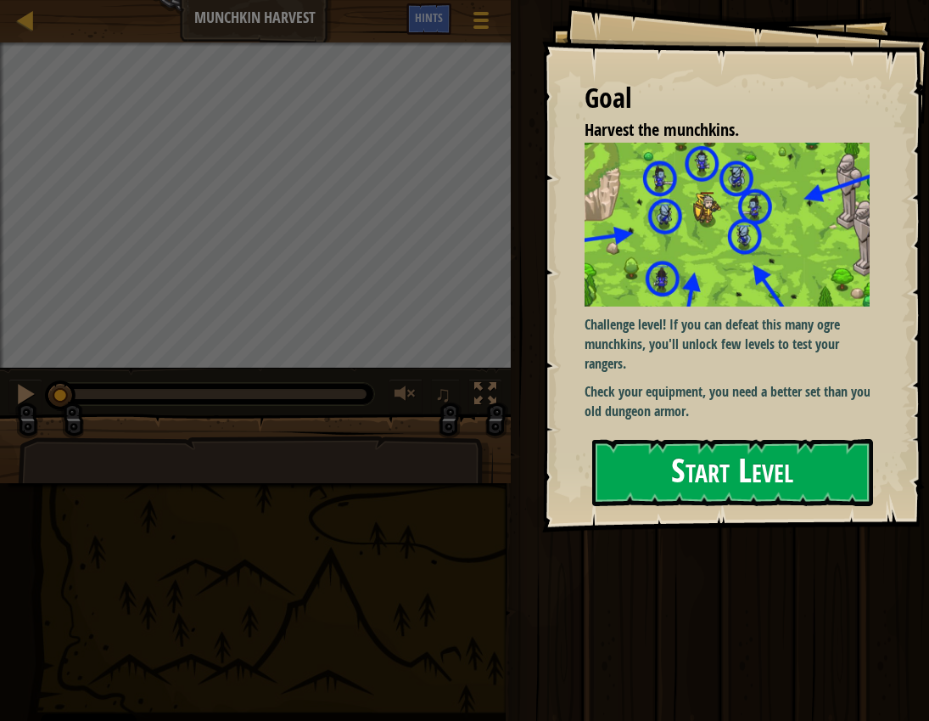
click at [625, 461] on button "Start Level" at bounding box center [732, 472] width 281 height 67
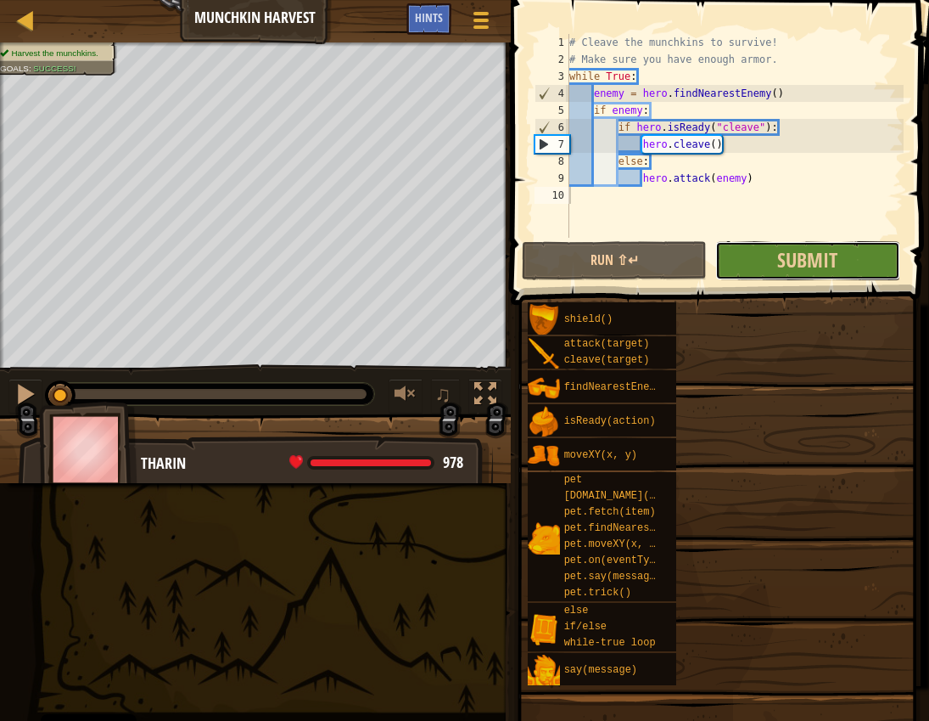
click at [625, 271] on button "Submit" at bounding box center [808, 260] width 185 height 39
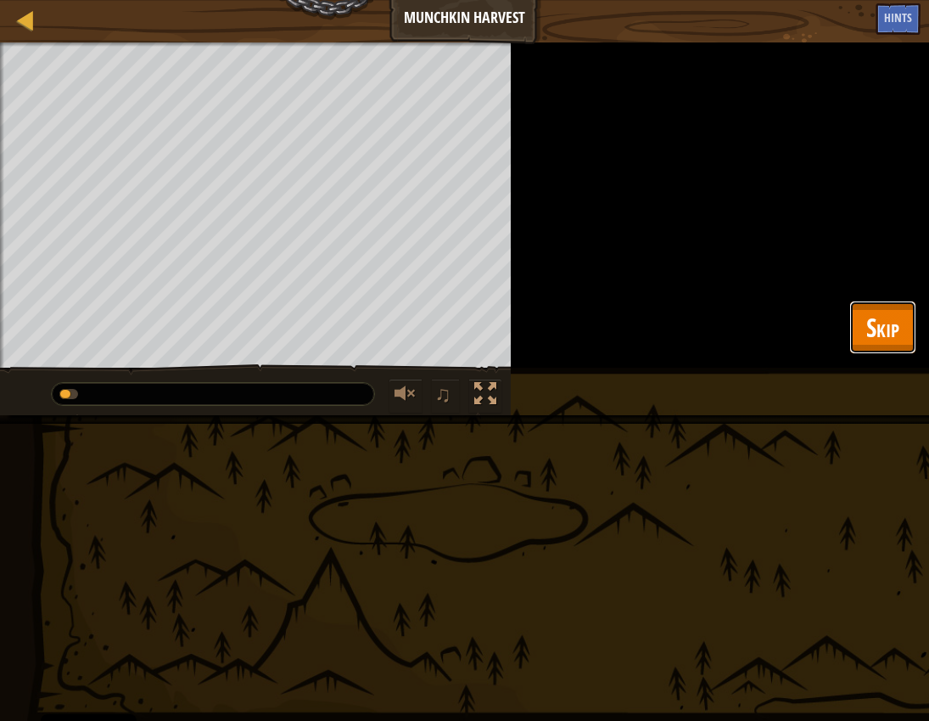
click at [625, 318] on span "Skip" at bounding box center [883, 327] width 33 height 35
